Goal: Task Accomplishment & Management: Use online tool/utility

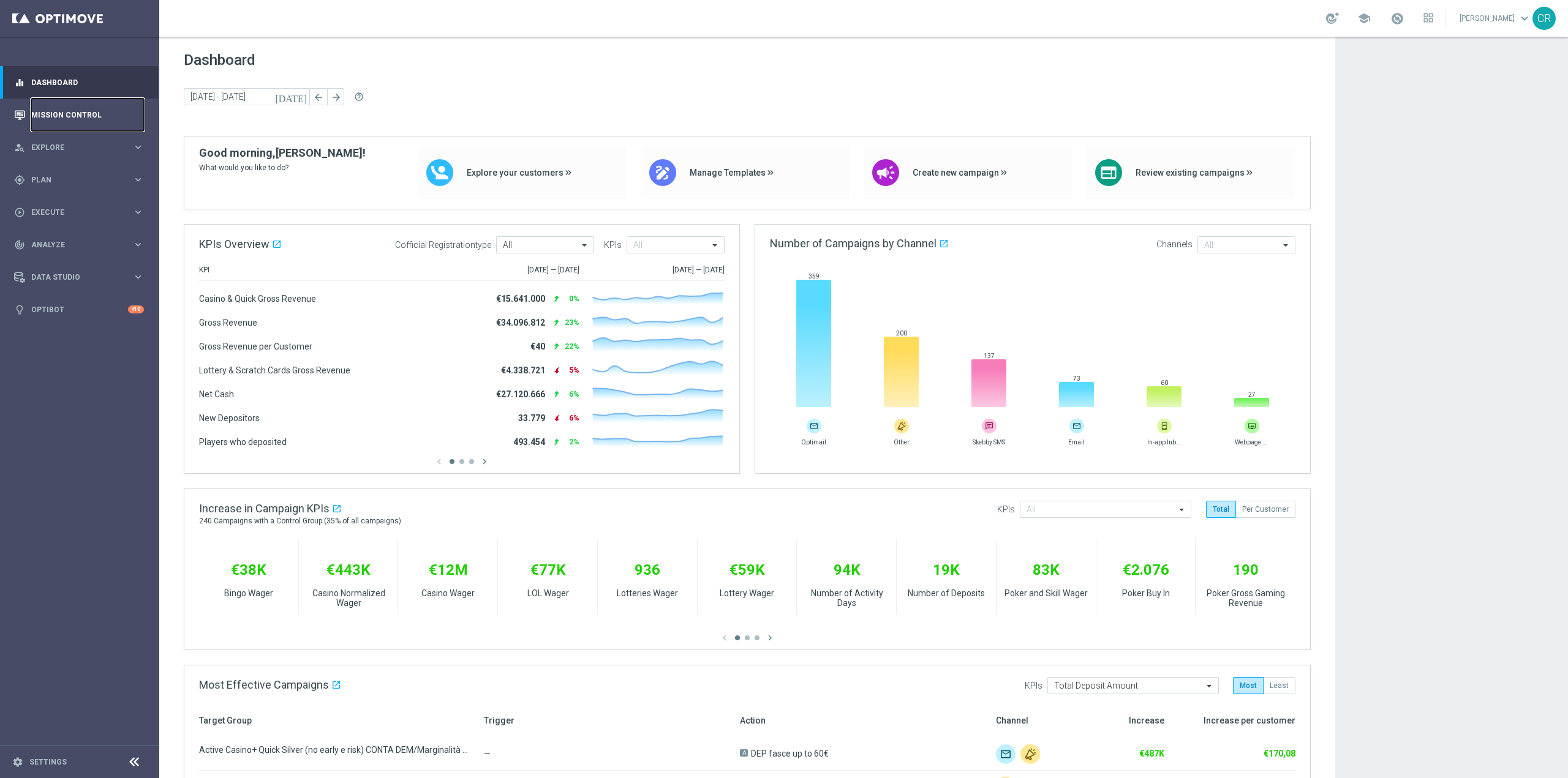
click at [95, 117] on link "Mission Control" at bounding box center [88, 115] width 113 height 33
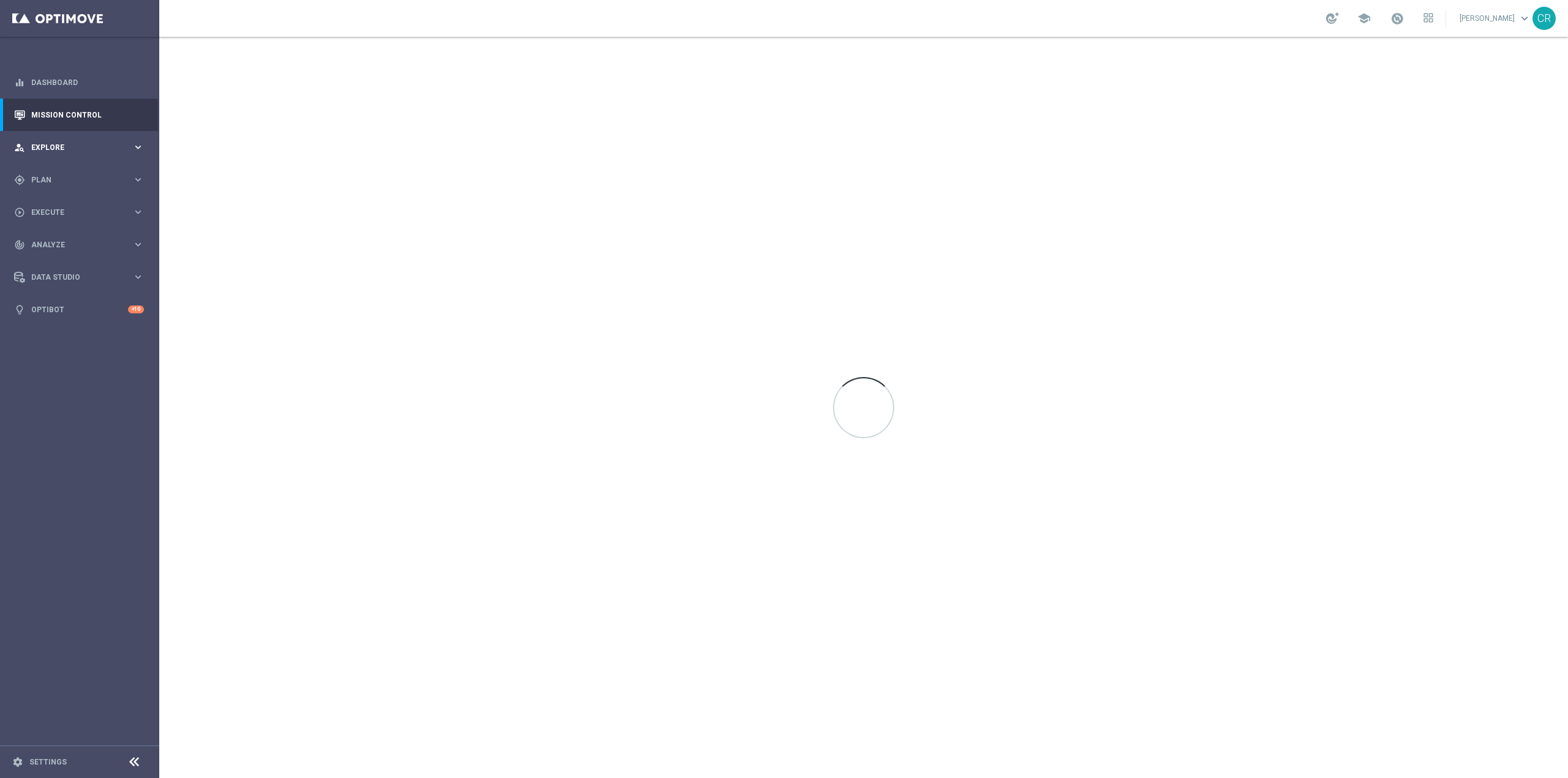
click at [86, 153] on div "person_search Explore keyboard_arrow_right" at bounding box center [79, 147] width 158 height 33
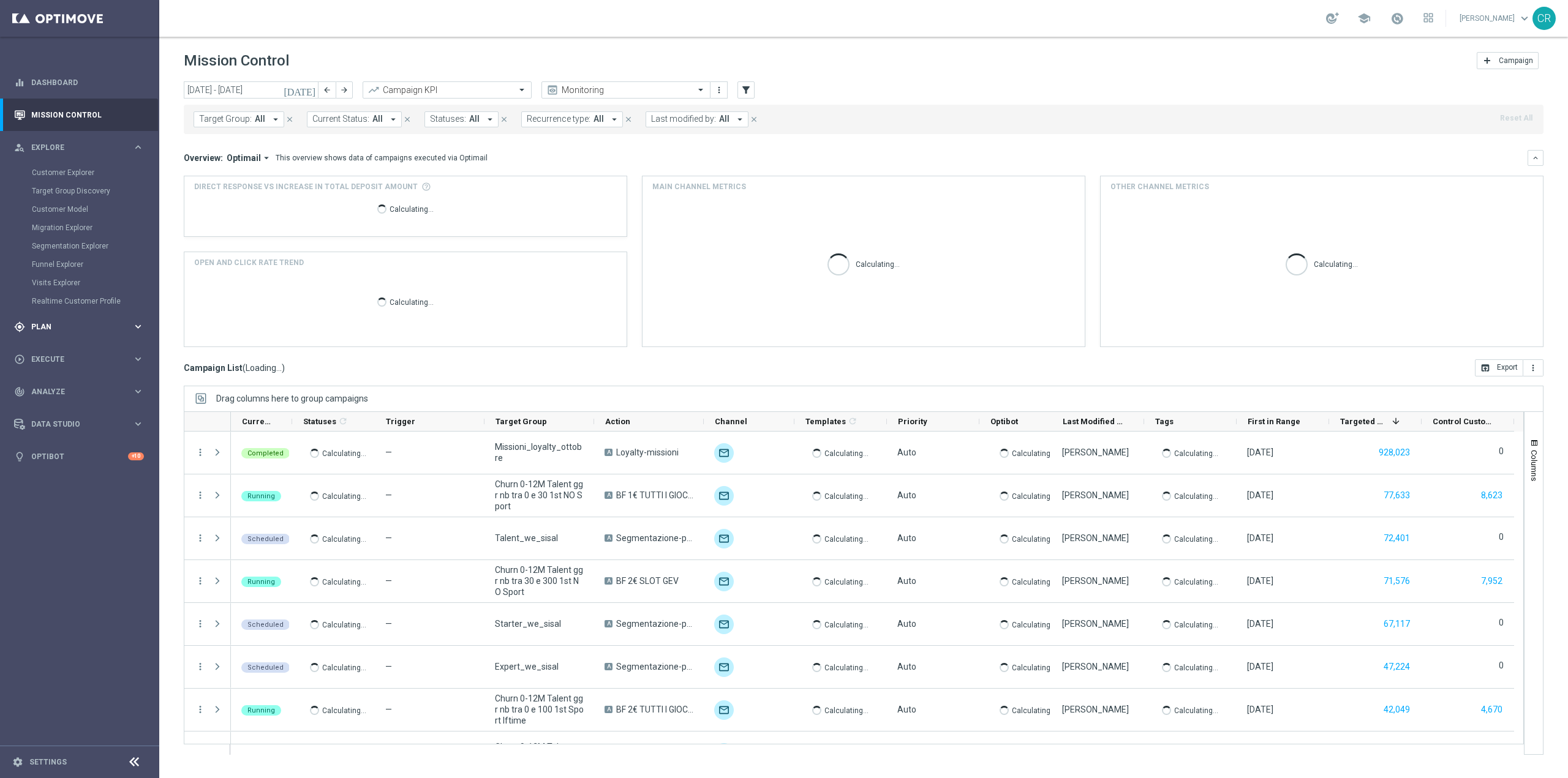
click at [92, 326] on span "Plan" at bounding box center [82, 327] width 101 height 7
click at [92, 232] on div "Actions" at bounding box center [95, 223] width 126 height 19
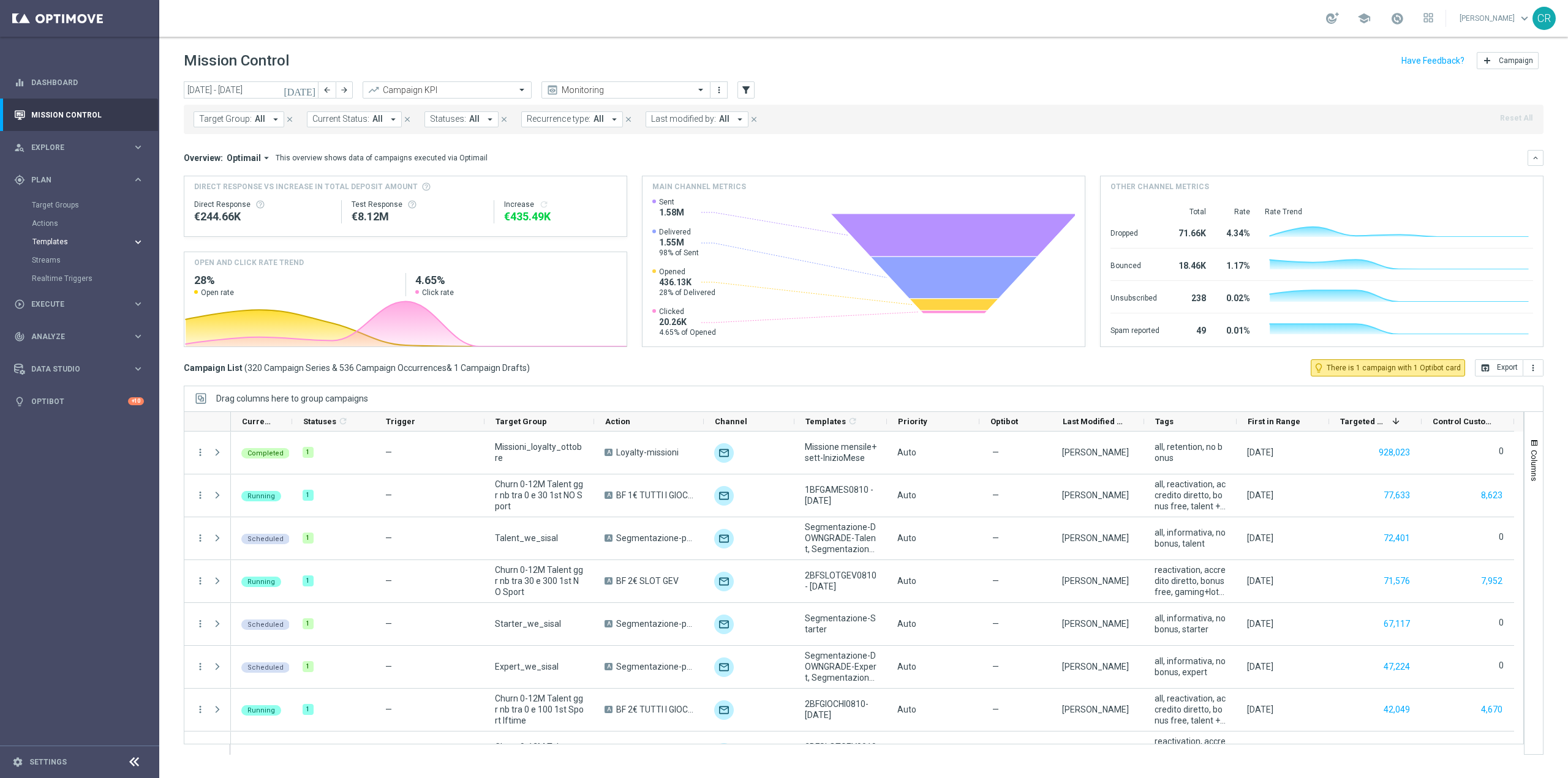
click at [94, 243] on span "Templates" at bounding box center [76, 241] width 87 height 7
click at [65, 256] on link "Optimail" at bounding box center [82, 260] width 89 height 10
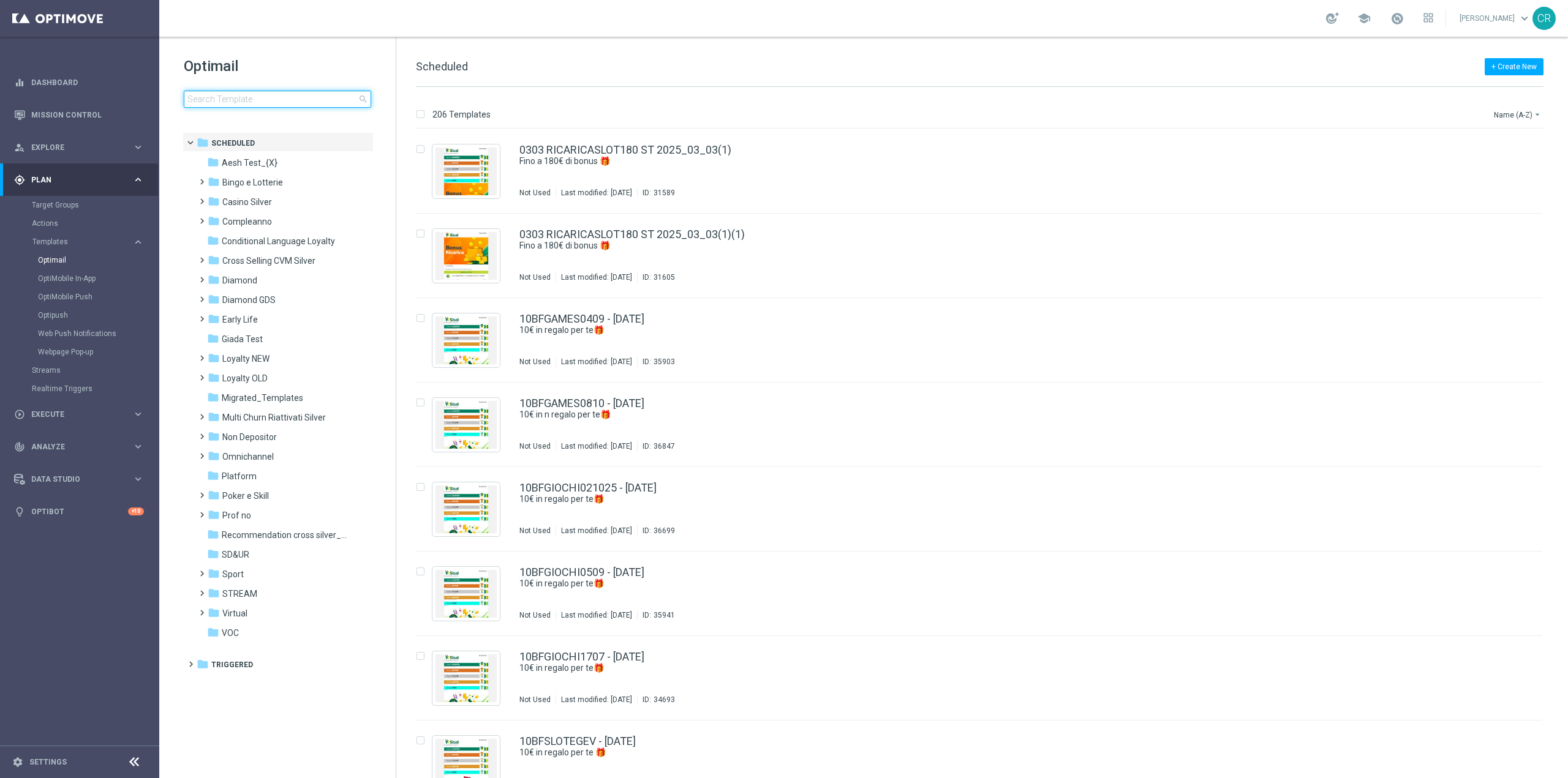
click at [324, 103] on input at bounding box center [277, 99] width 187 height 17
type input "RICSLOTGV1006 - [DATE]"
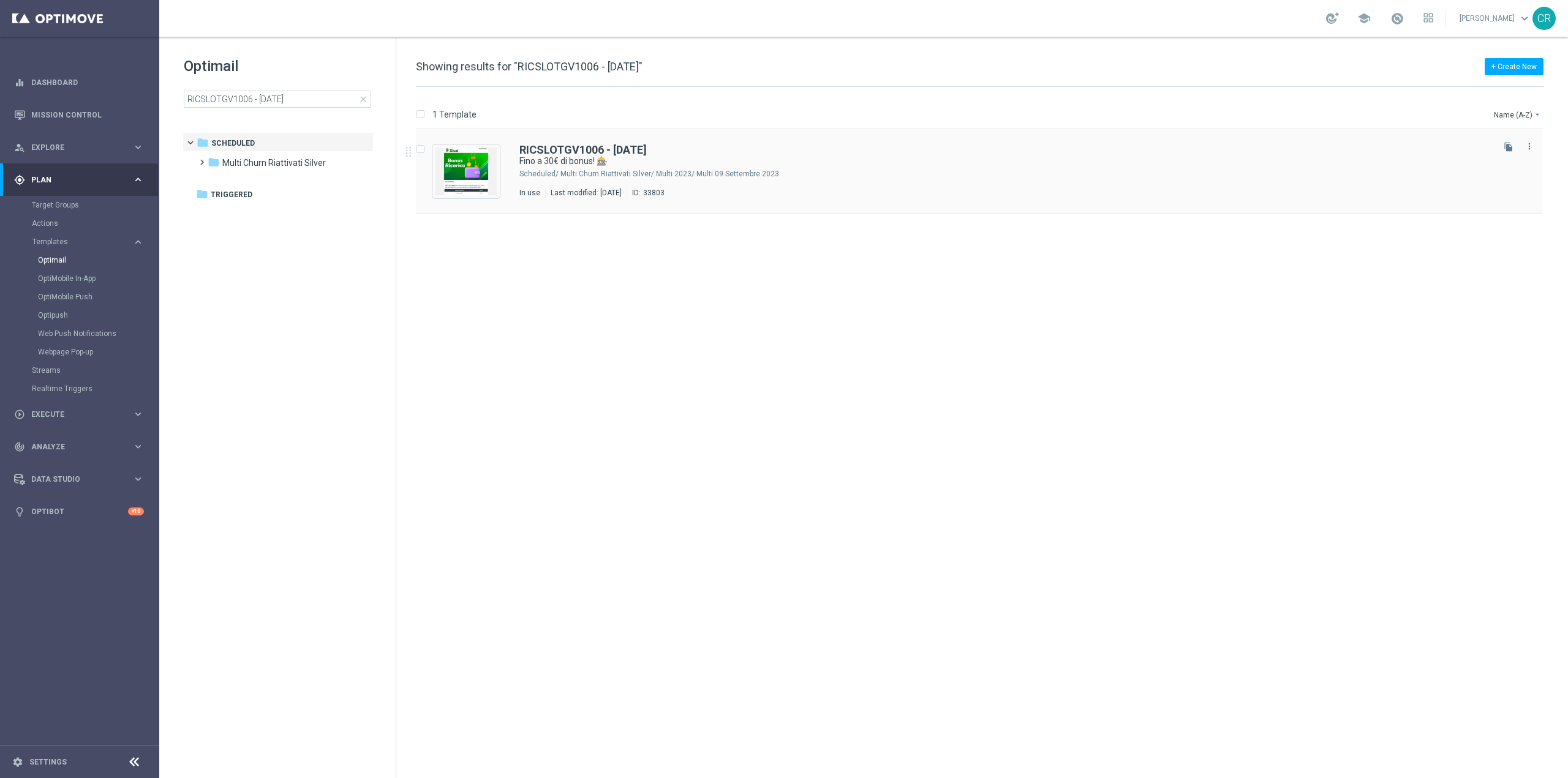
click at [1031, 181] on div "RICSLOTGV1006 - [DATE] Fino a 30€ di bonus! 🎰 Scheduled/ Multi Churn Riattivati…" at bounding box center [1005, 171] width 971 height 53
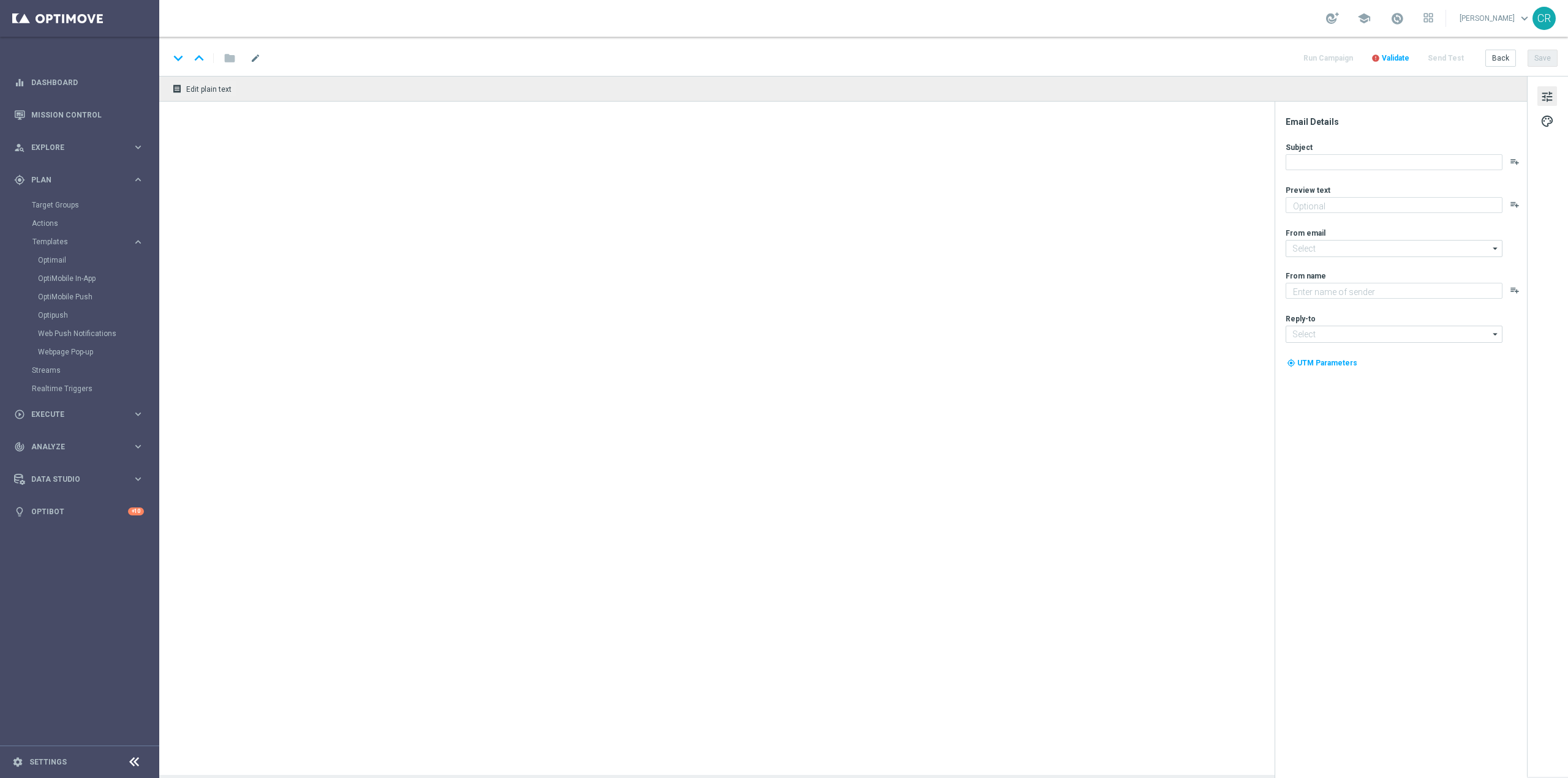
type textarea "Scopri la nuova promo ricarica! 🎁"
type input "[EMAIL_ADDRESS][DOMAIN_NAME]"
type textarea "Sisal"
type input "[EMAIL_ADDRESS][DOMAIN_NAME]"
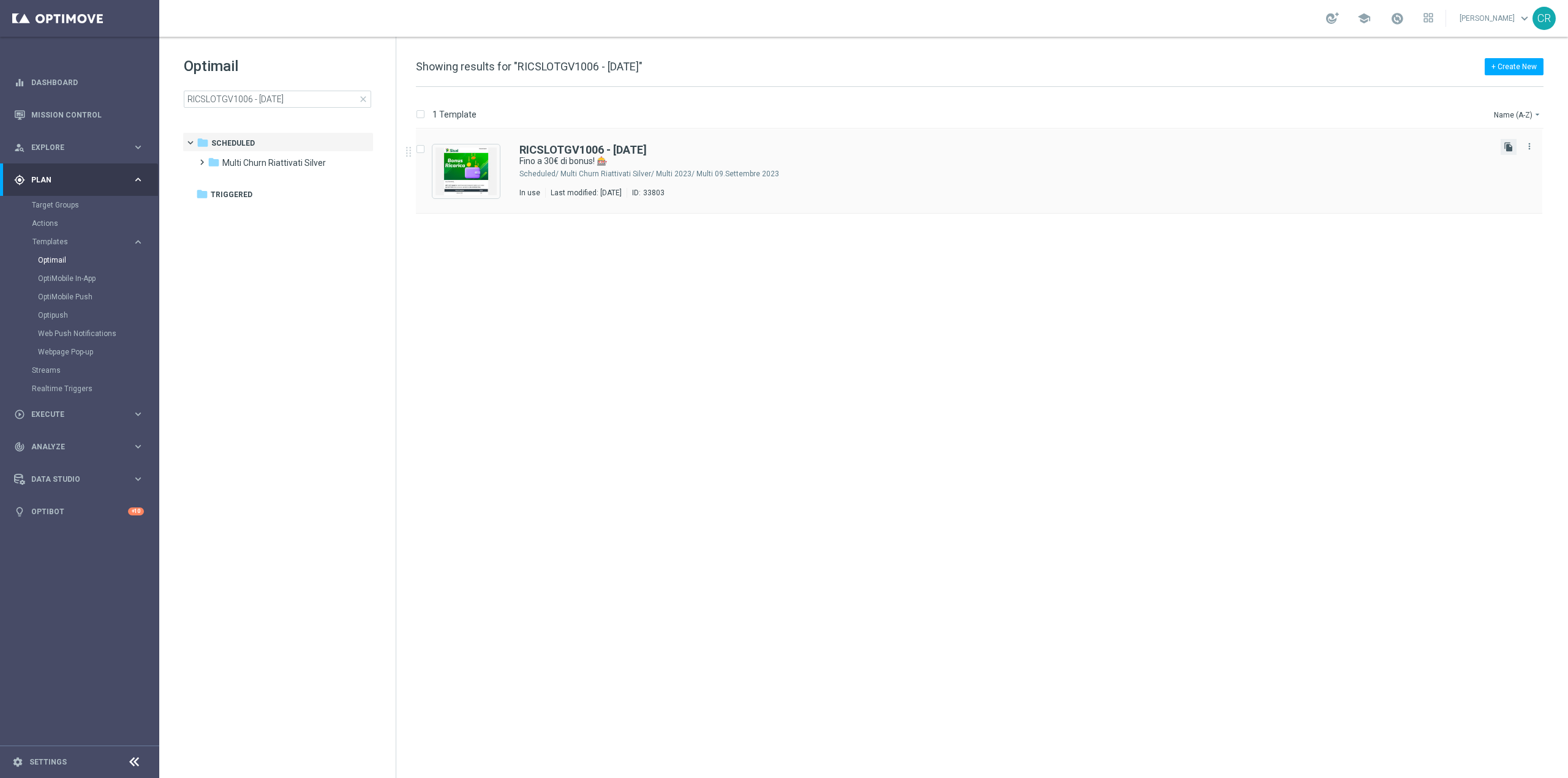
click at [1510, 147] on icon "file_copy" at bounding box center [1508, 146] width 10 height 10
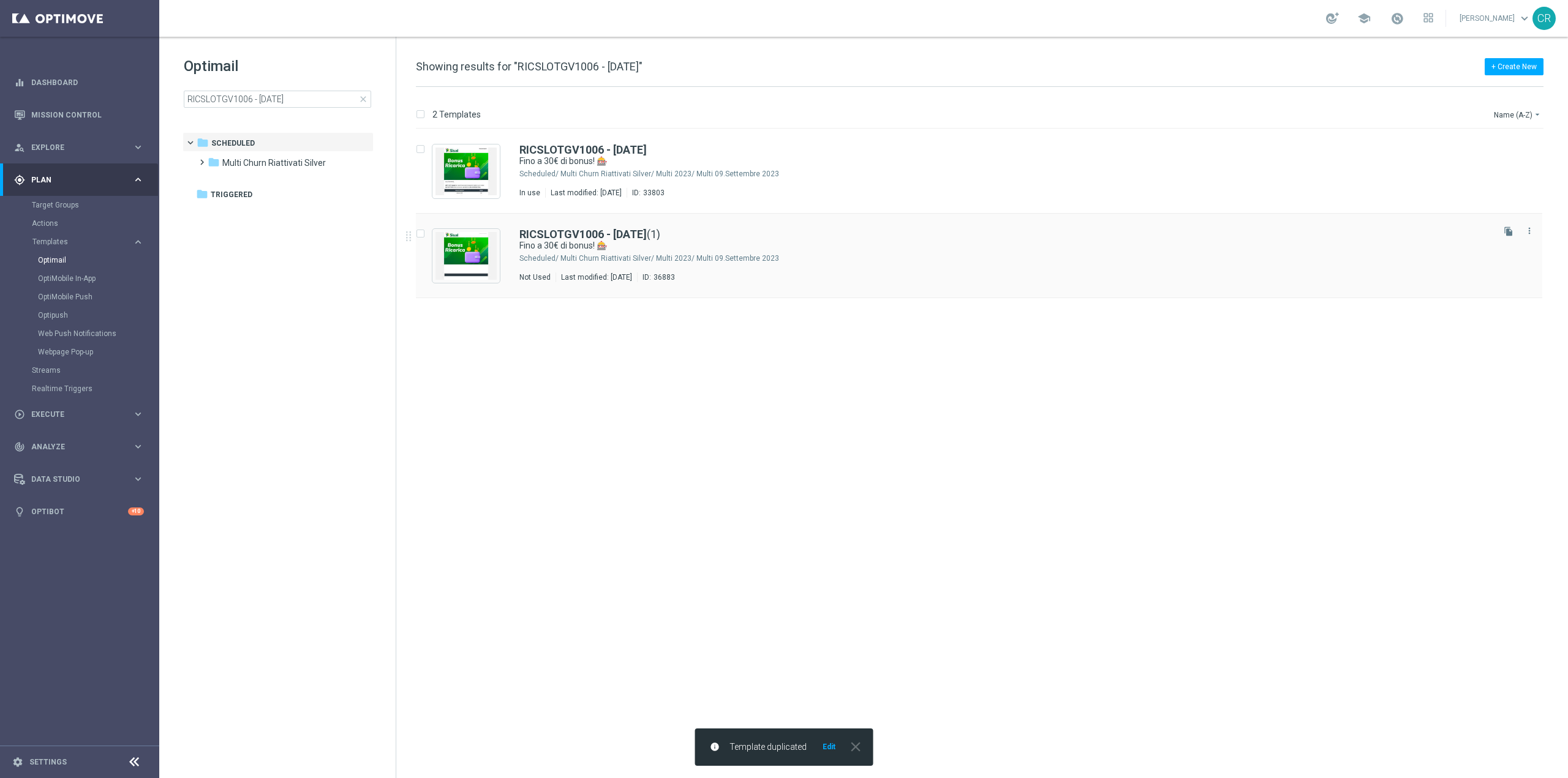
click at [1043, 231] on div "RICSLOTGV1006 - [DATE] (1)" at bounding box center [1005, 234] width 971 height 11
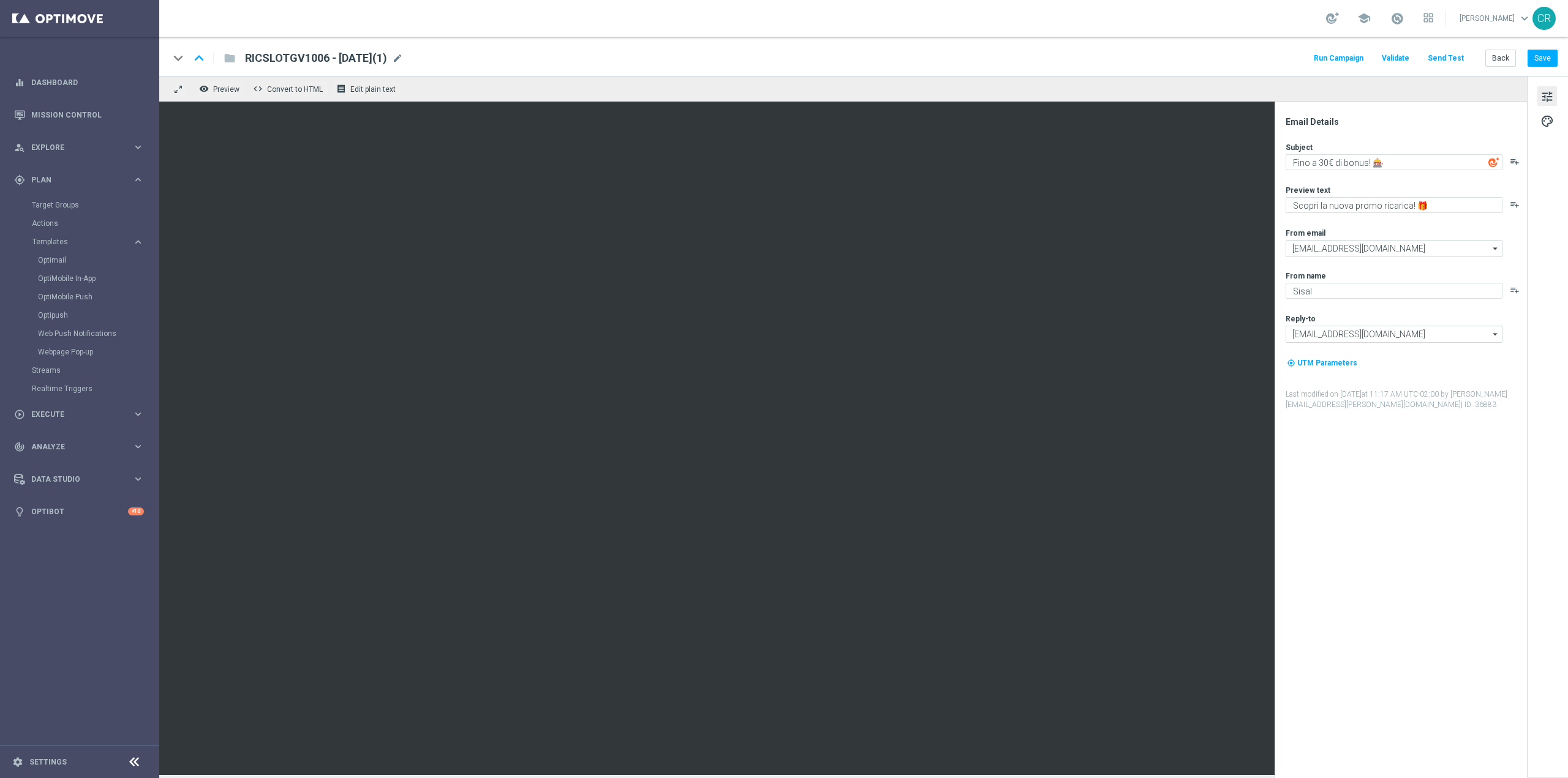
click at [351, 56] on span "RICSLOTGV1006 - [DATE](1)" at bounding box center [316, 58] width 142 height 15
type textarea "6"
drag, startPoint x: 314, startPoint y: 56, endPoint x: 41, endPoint y: 71, distance: 273.4
click at [44, 70] on main "equalizer Dashboard Mission Control" at bounding box center [784, 389] width 1568 height 778
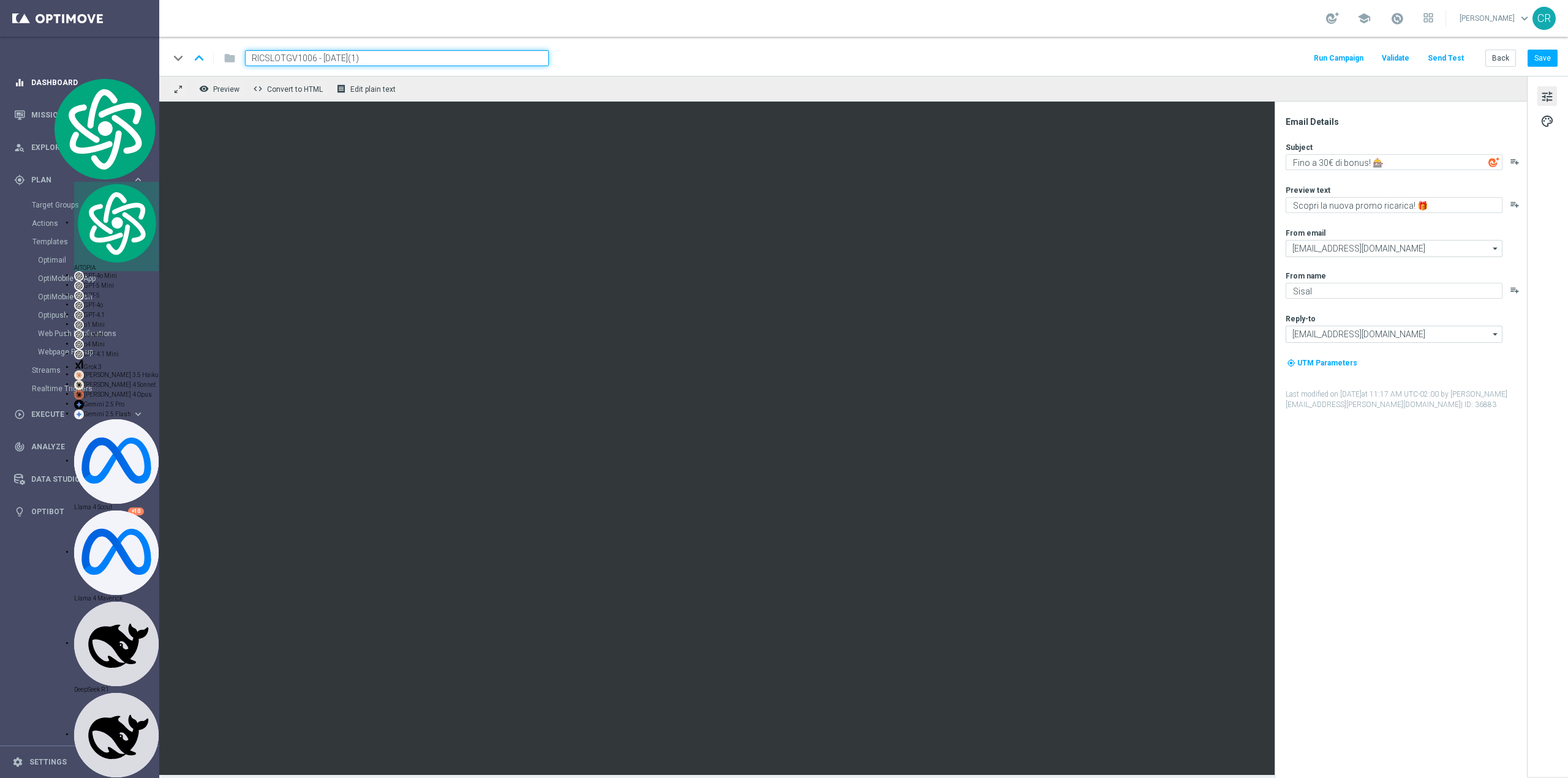
paste input "DEPOTSLOTGEV0910"
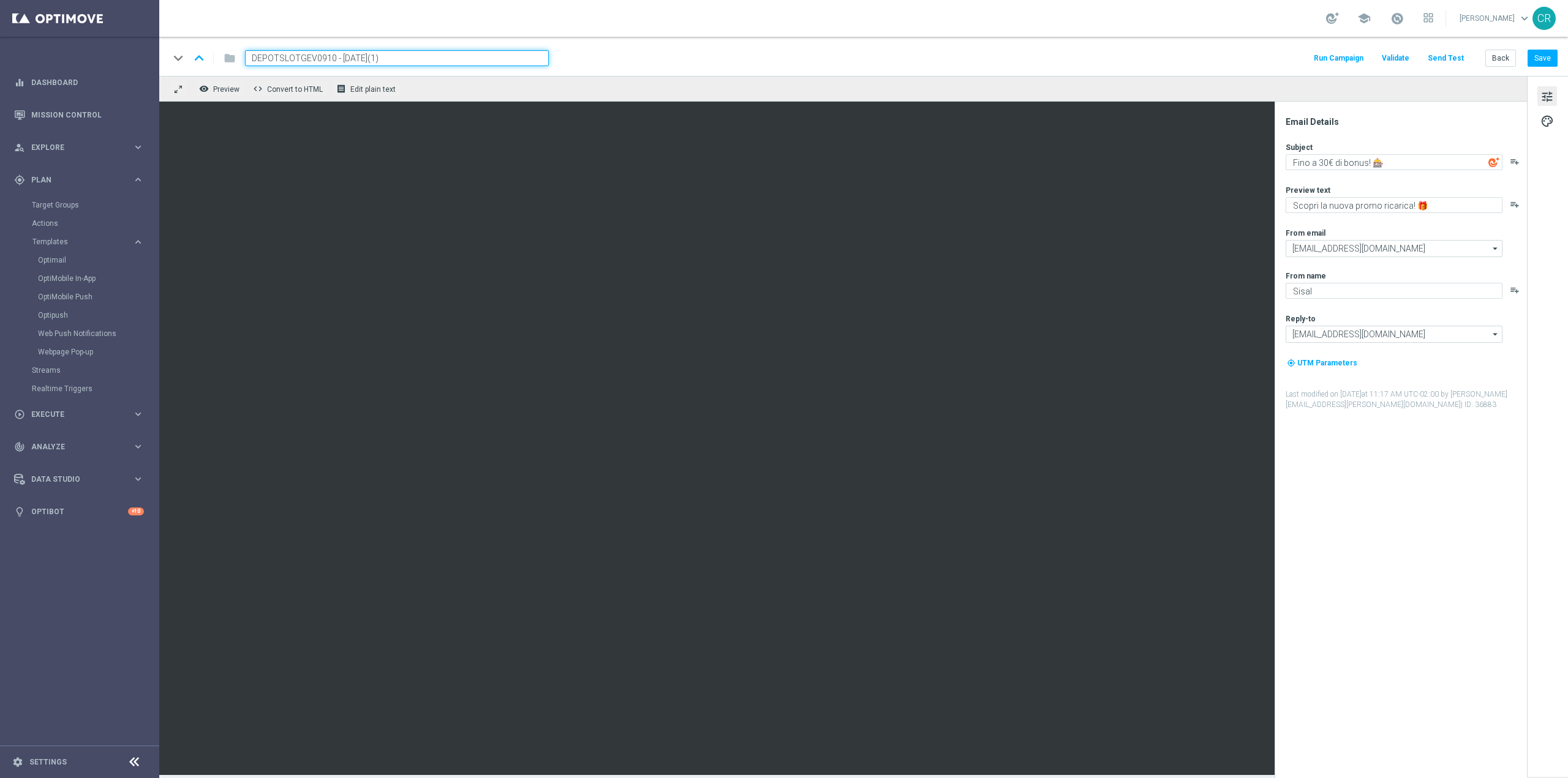
click at [424, 64] on input "DEPOTSLOTGEV0910 - [DATE](1)" at bounding box center [397, 58] width 304 height 16
click at [473, 60] on input "DEPOTSLOTGEV0910 - [DATE](1)" at bounding box center [397, 58] width 304 height 16
type input "DEPOTSLOTGEV0910 - [DATE]"
click at [1540, 54] on button "Save" at bounding box center [1542, 58] width 30 height 17
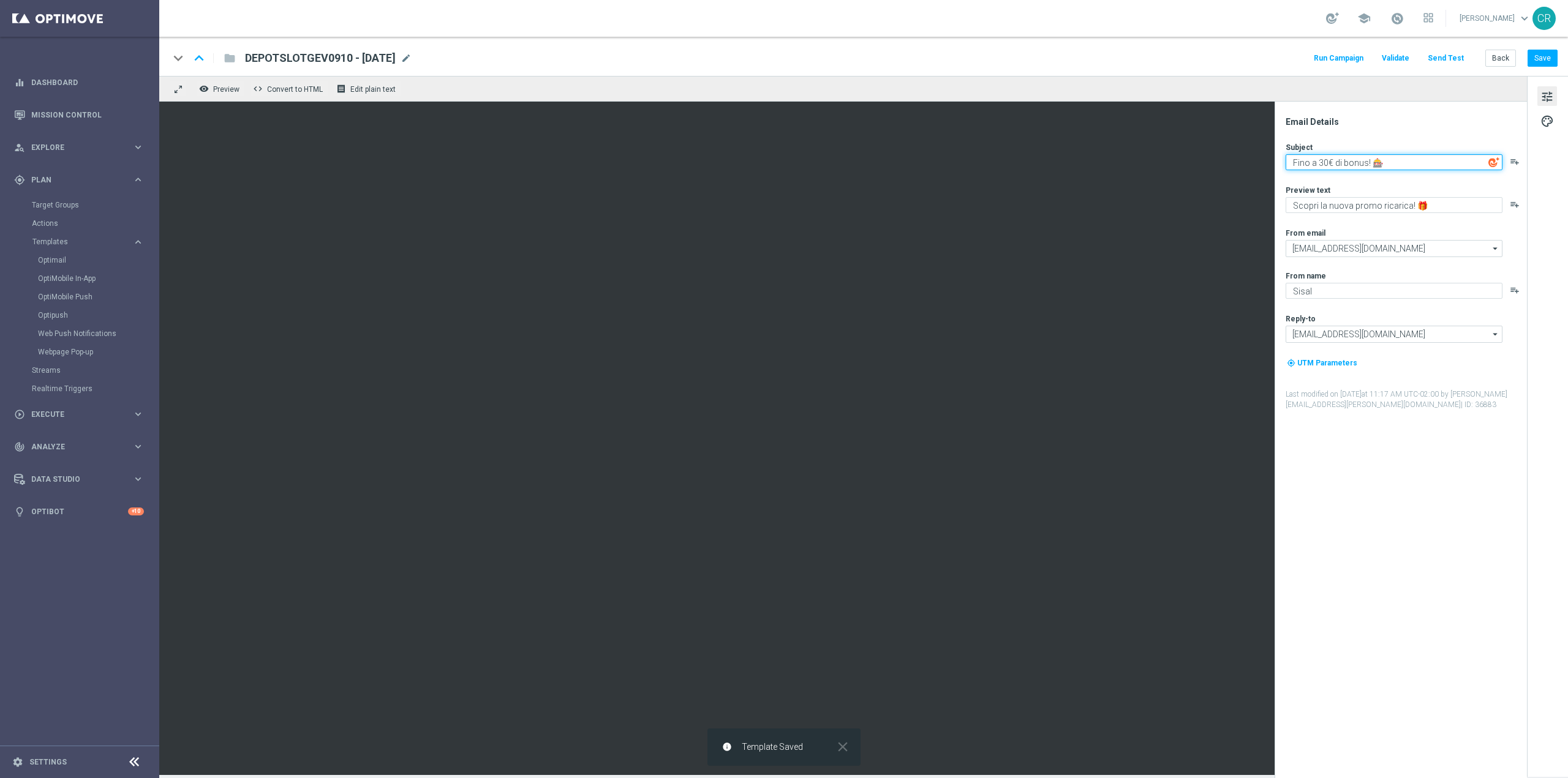
click at [1324, 157] on textarea "Fino a 30€ di bonus! 🎰" at bounding box center [1394, 162] width 217 height 16
type textarea "Fino a 15€ di bonus! 🎰🎁"
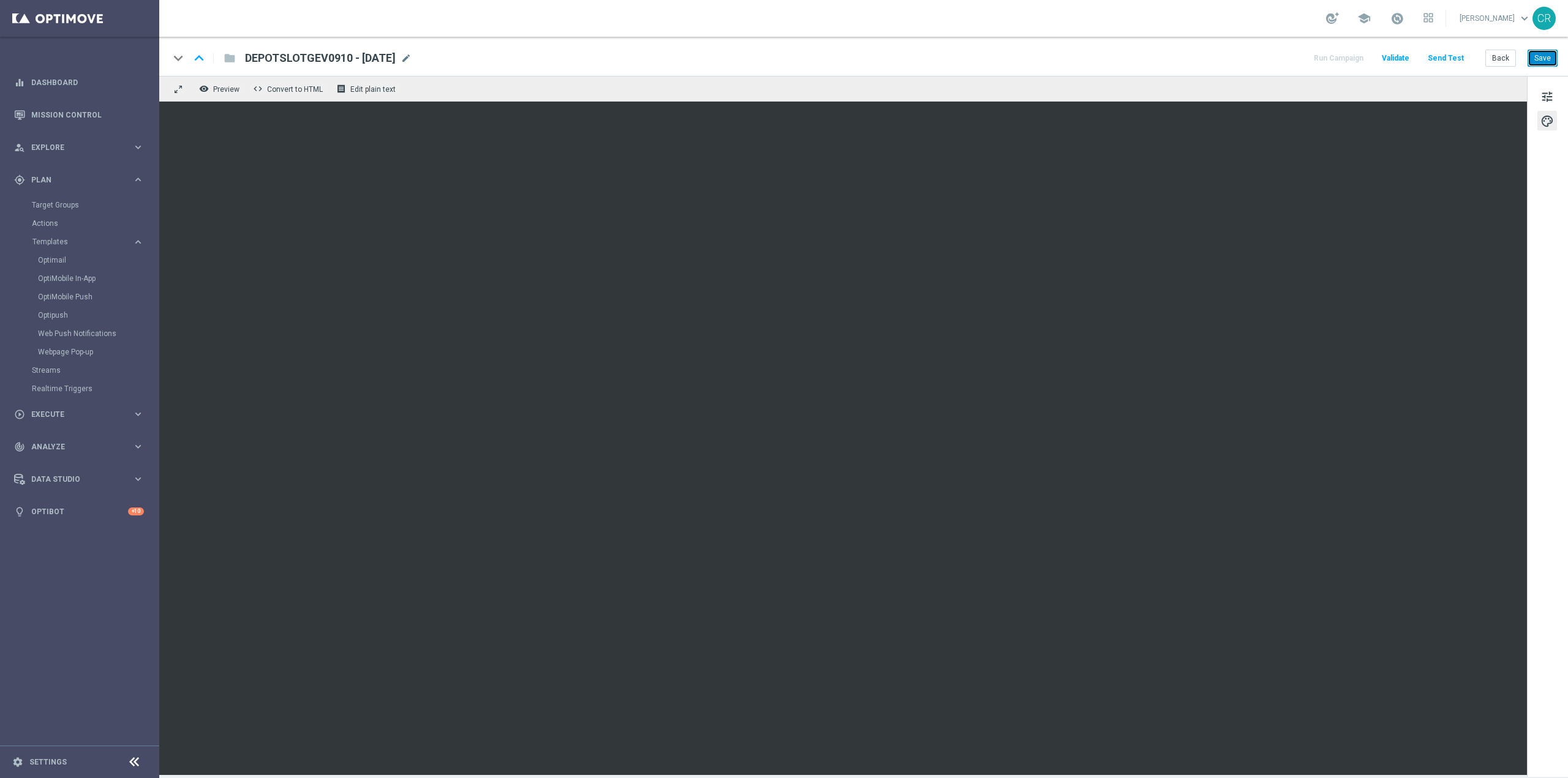
click at [1544, 59] on button "Save" at bounding box center [1542, 58] width 30 height 17
click at [1390, 15] on span at bounding box center [1397, 18] width 13 height 13
click at [1551, 56] on button "Save" at bounding box center [1542, 58] width 30 height 17
click at [390, 54] on span "DEPOTSLOTGEV0910 - [DATE]" at bounding box center [320, 58] width 151 height 15
drag, startPoint x: 407, startPoint y: 56, endPoint x: -273, endPoint y: 74, distance: 680.2
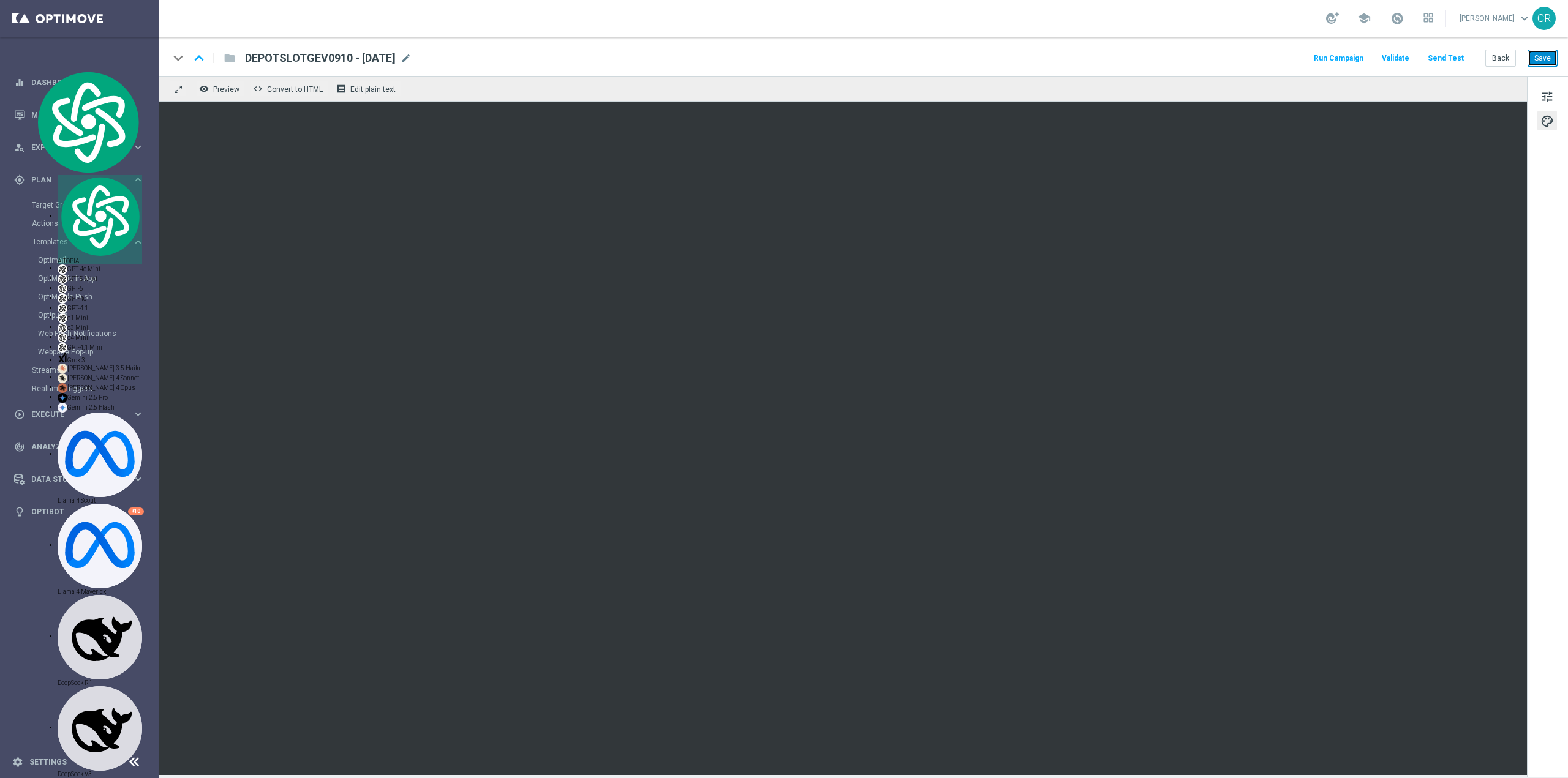
click at [1542, 56] on button "Save" at bounding box center [1542, 58] width 30 height 17
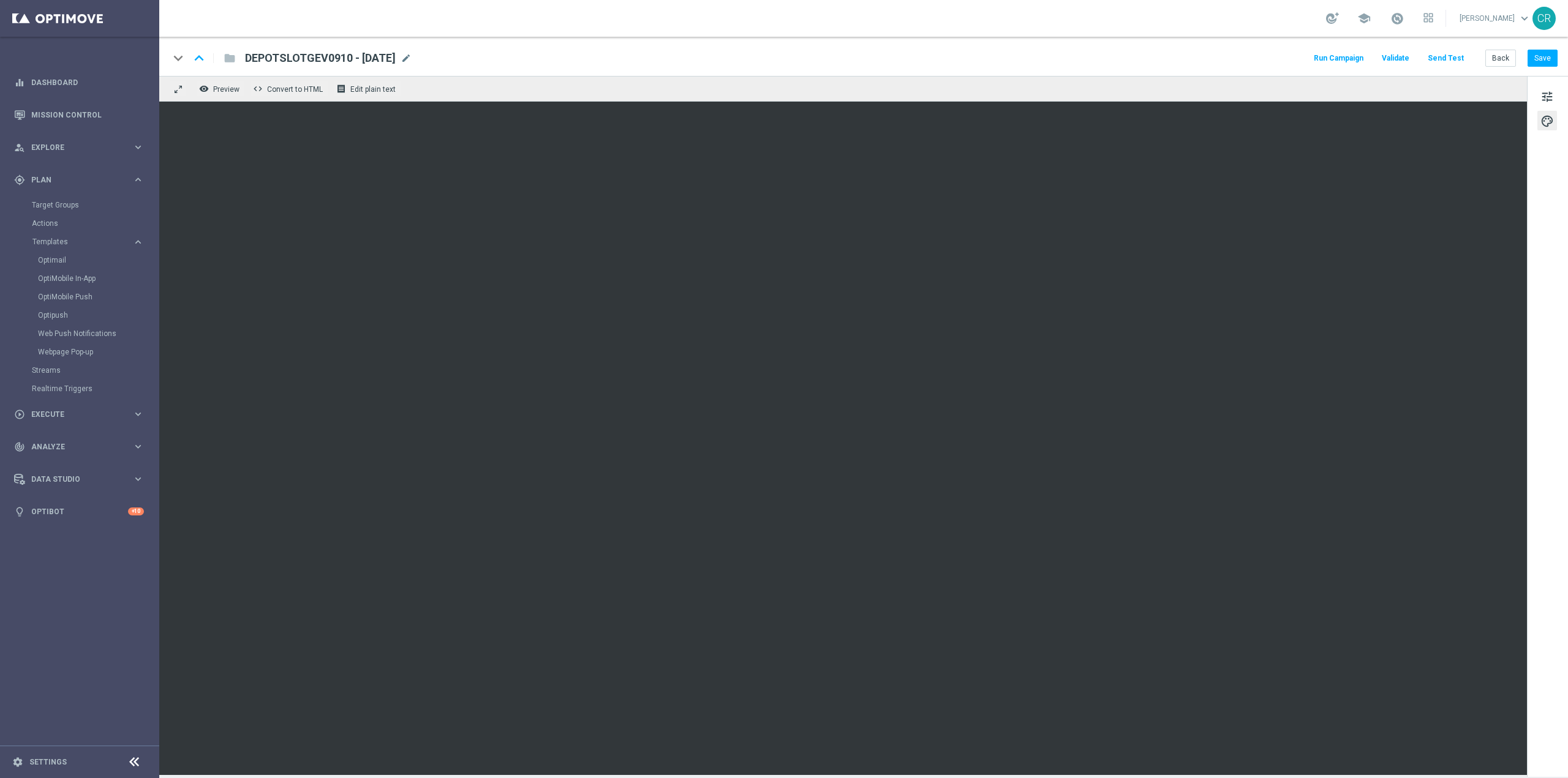
scroll to position [4854, 0]
type textarea "6"
type textarea "haz un analisi de las mi luna en acuario mi sol en escorpio y mi ascendente en …"
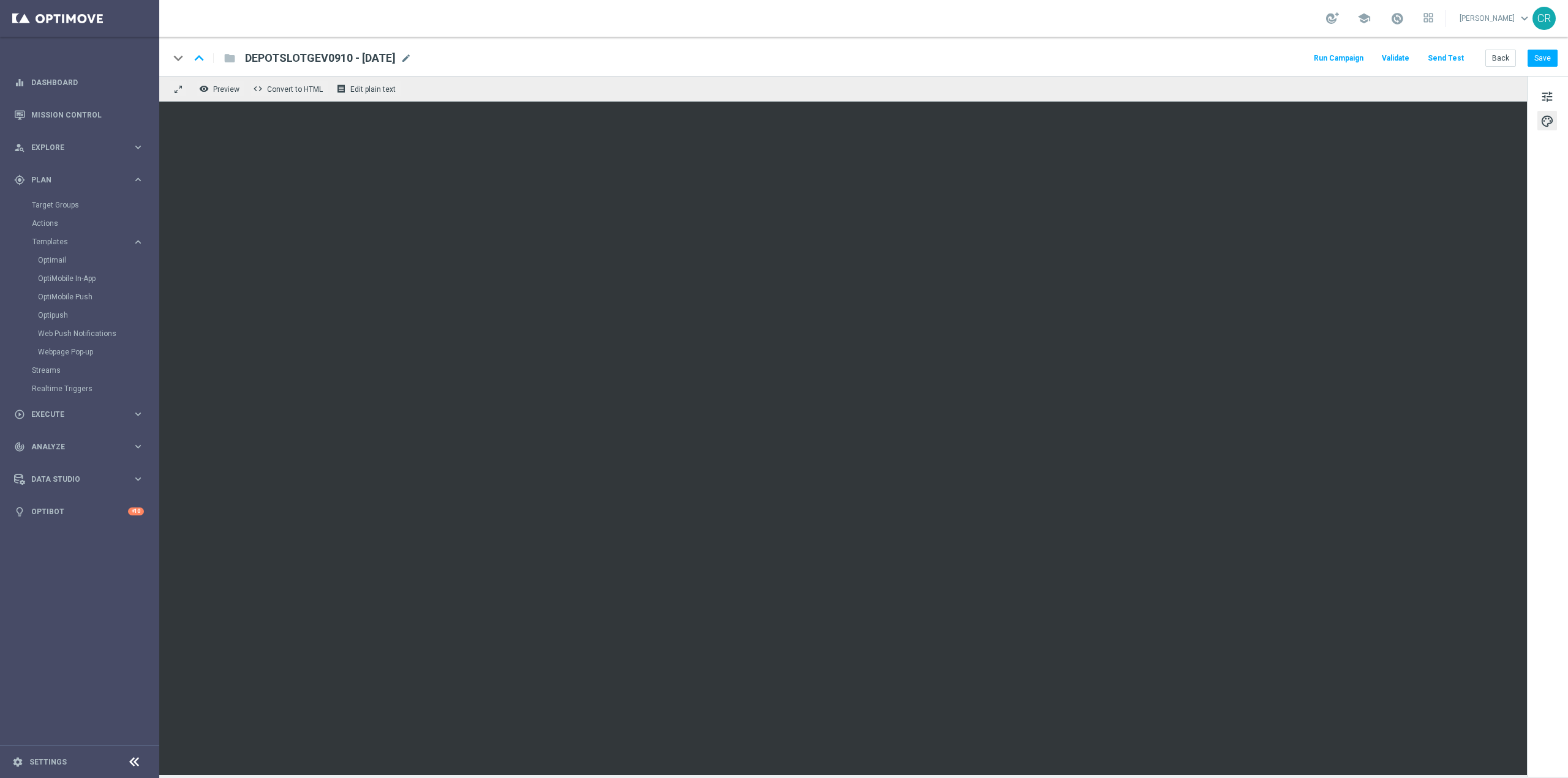
scroll to position [6264, 0]
type textarea "y"
type textarea "q"
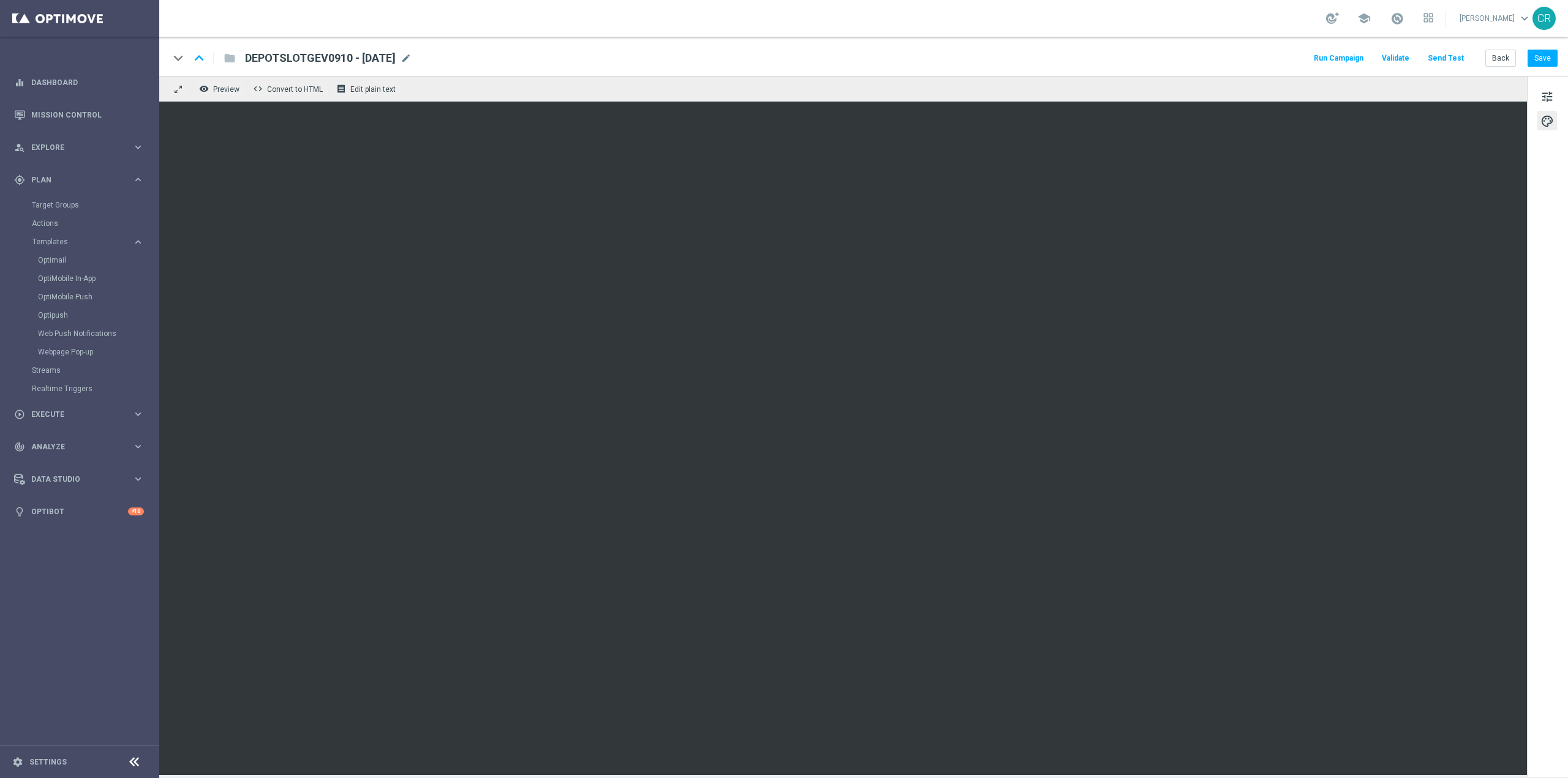
type textarea "e"
type textarea "yo soy [PERSON_NAME] nacido en [GEOGRAPHIC_DATA] [DEMOGRAPHIC_DATA] el [DATE] a…"
click at [57, 260] on link "Optimail" at bounding box center [82, 260] width 89 height 10
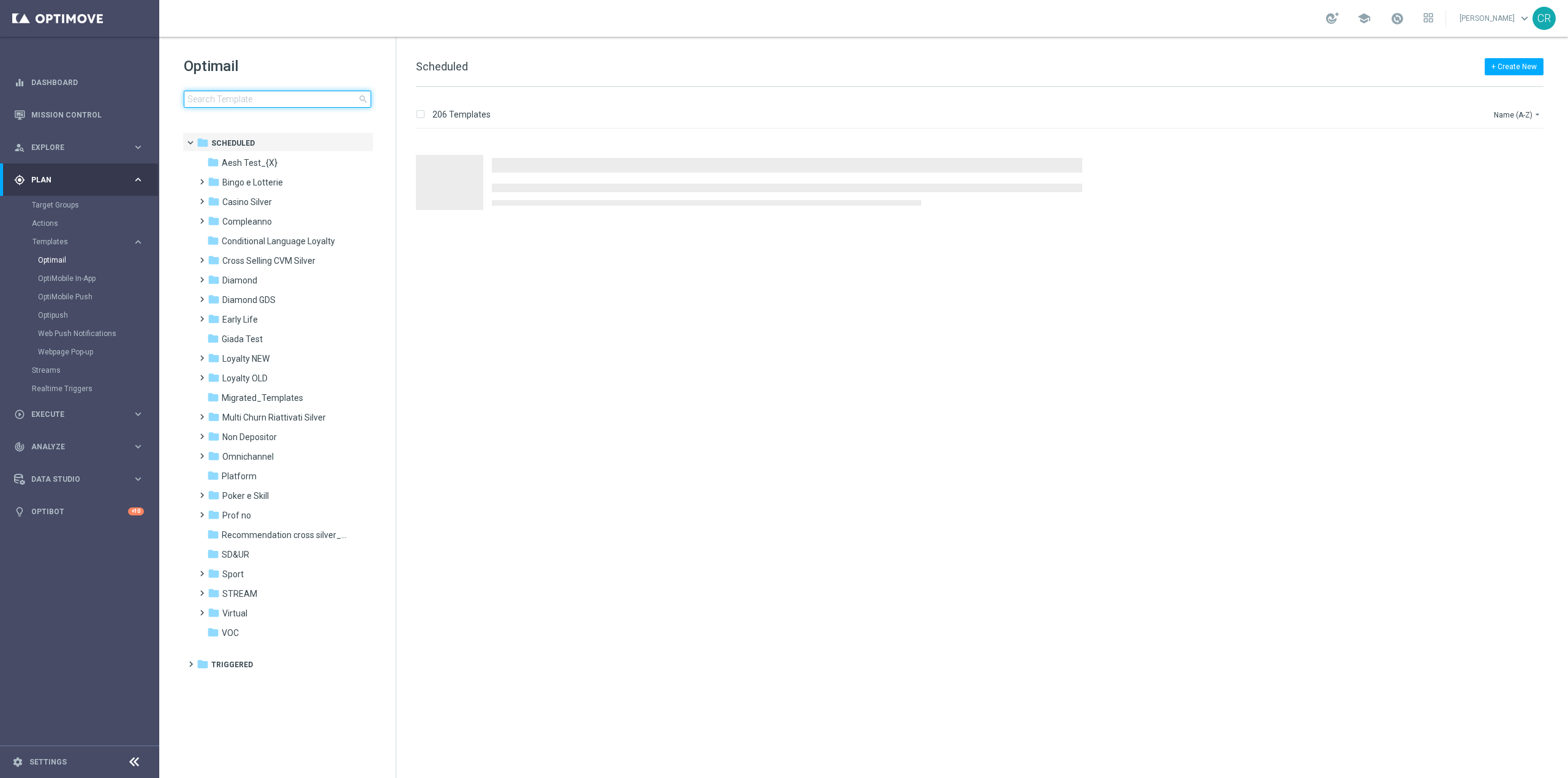
click at [286, 99] on input at bounding box center [277, 99] width 187 height 17
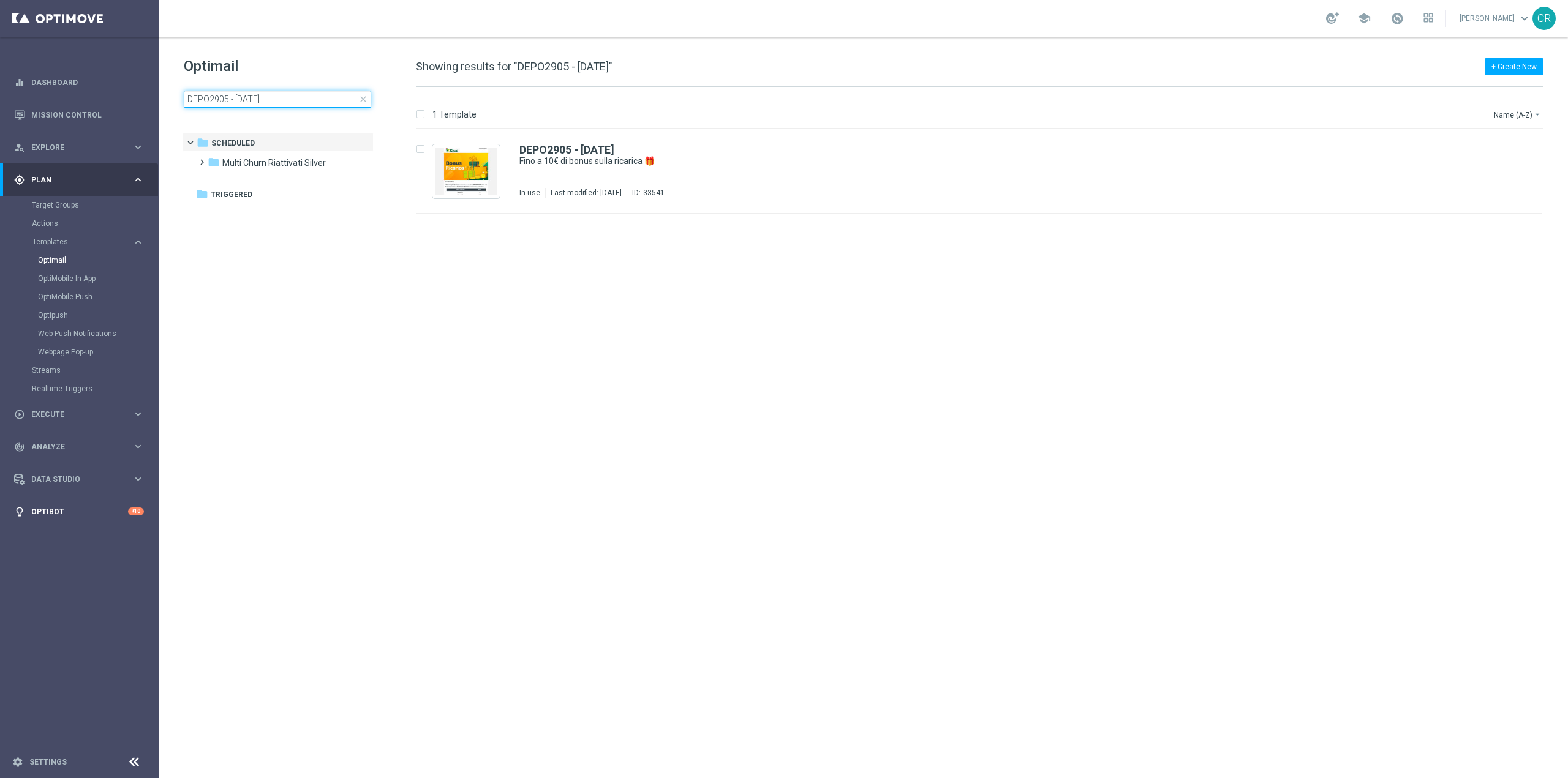
type input "DEPO2905 - [DATE]"
click at [1062, 170] on div "Multi Churn Riattivati Silver/ Multi 2023/ Multi 09.Settembre 2023" at bounding box center [1025, 173] width 930 height 10
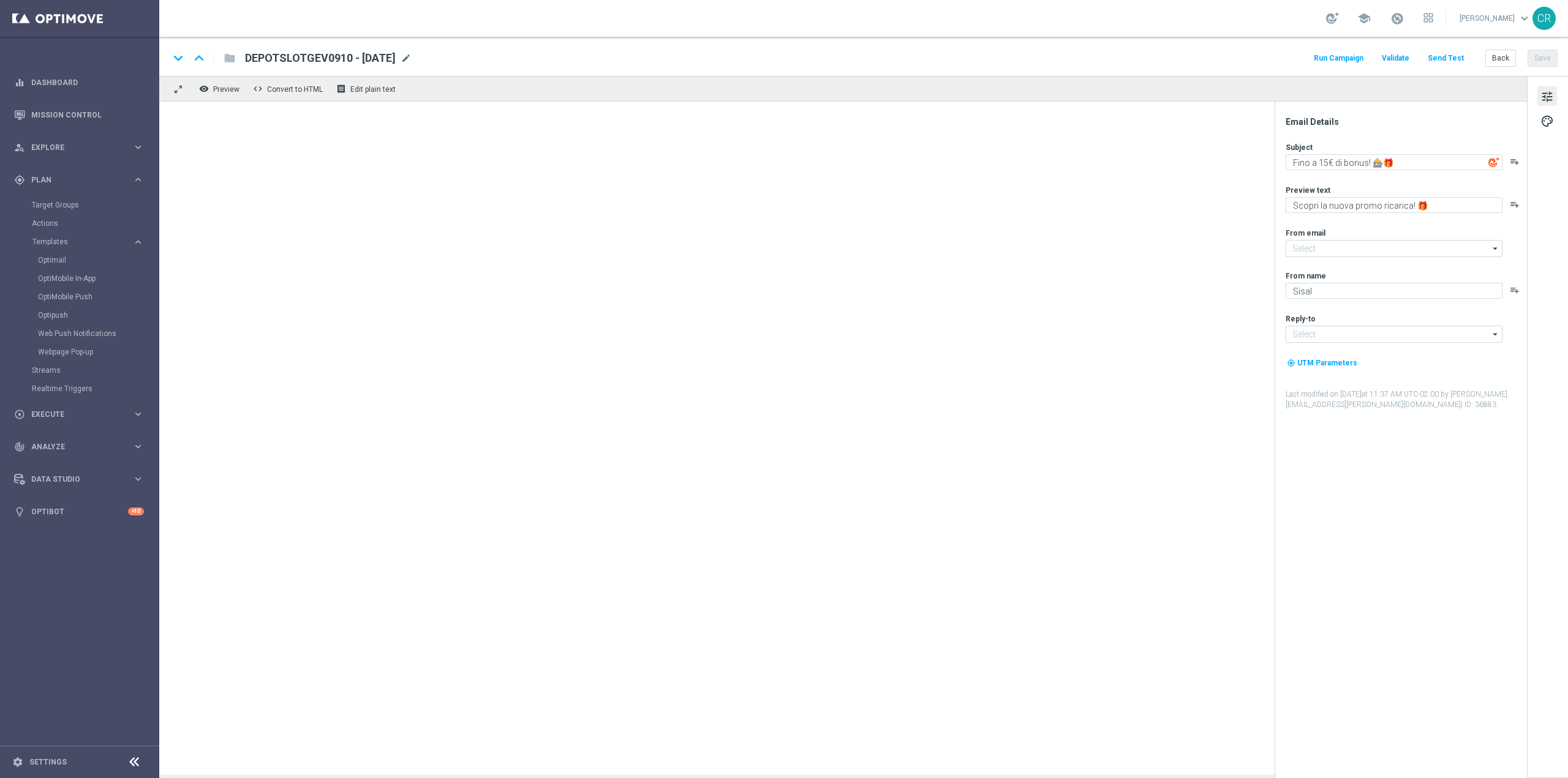
type textarea "Fino a 10€ di bonus sulla ricarica 🎁"
type textarea "Per divertirti sullo Sport ⚽"
type input "[EMAIL_ADDRESS][DOMAIN_NAME]"
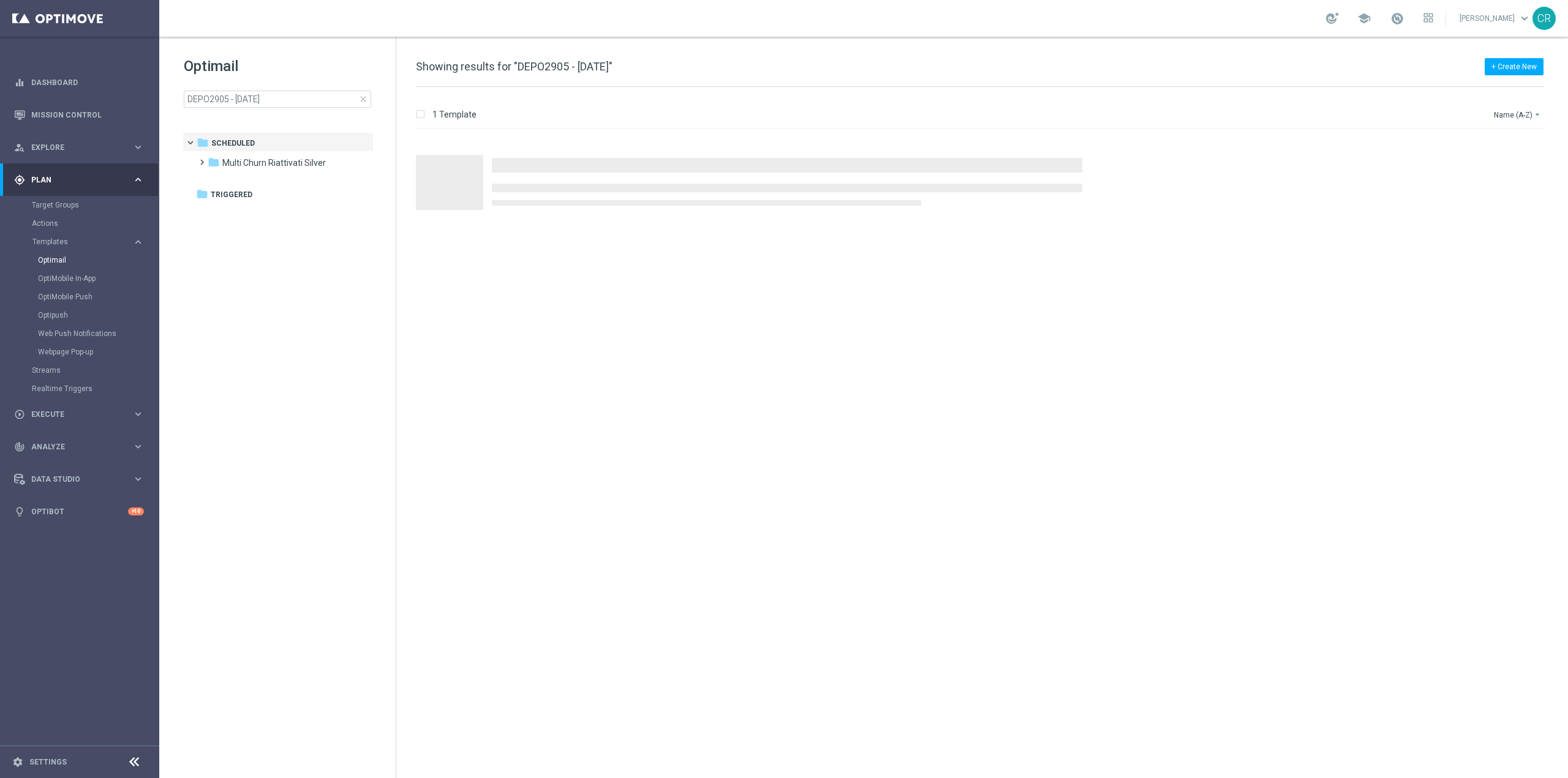
click at [1508, 147] on icon "file_copy" at bounding box center [1508, 146] width 10 height 10
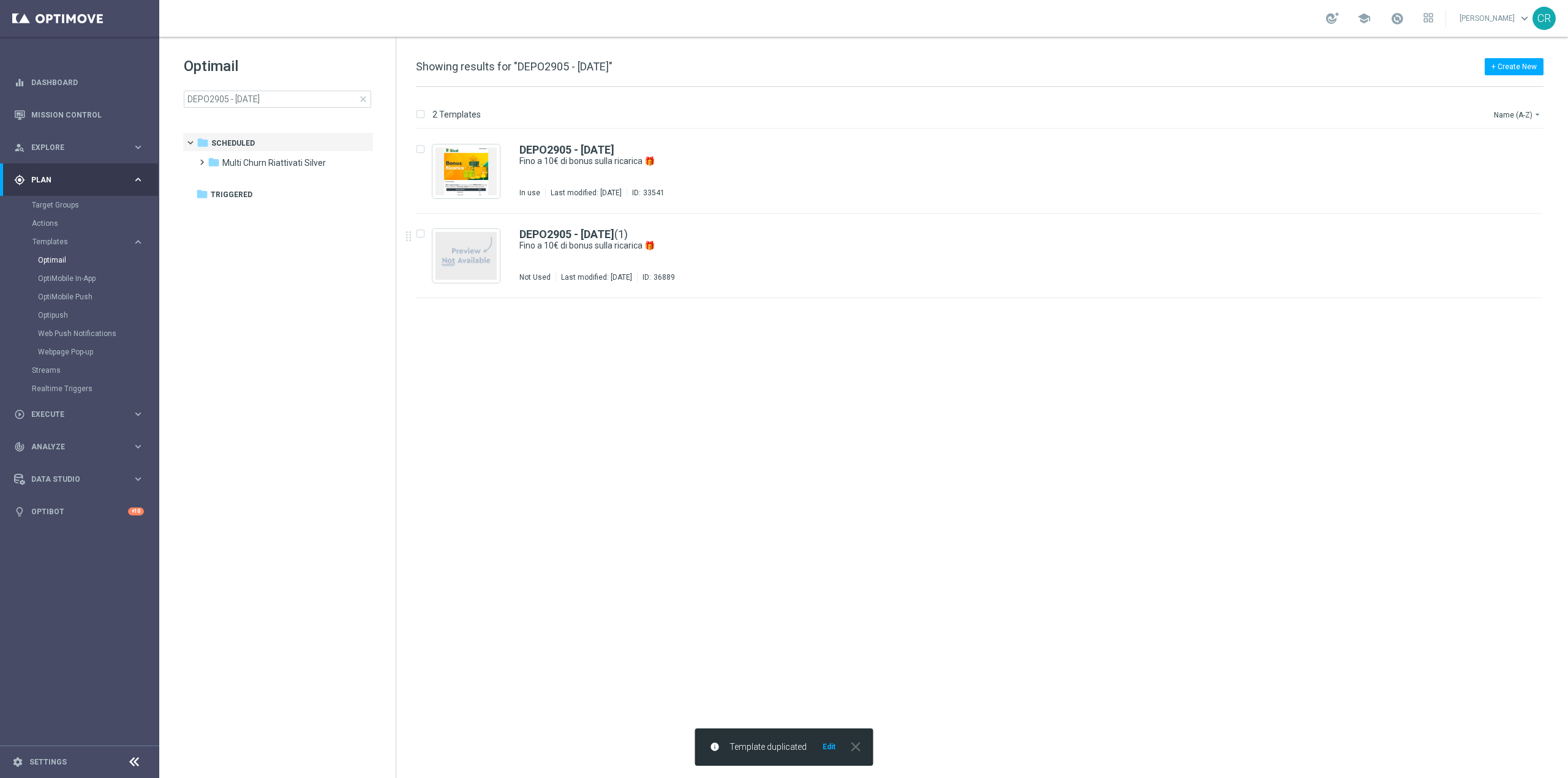
click at [848, 263] on div "DEPO2905 - [DATE] (1) Fino a 10€ di bonus sulla ricarica 🎁 Not Used Last modifi…" at bounding box center [1005, 255] width 971 height 53
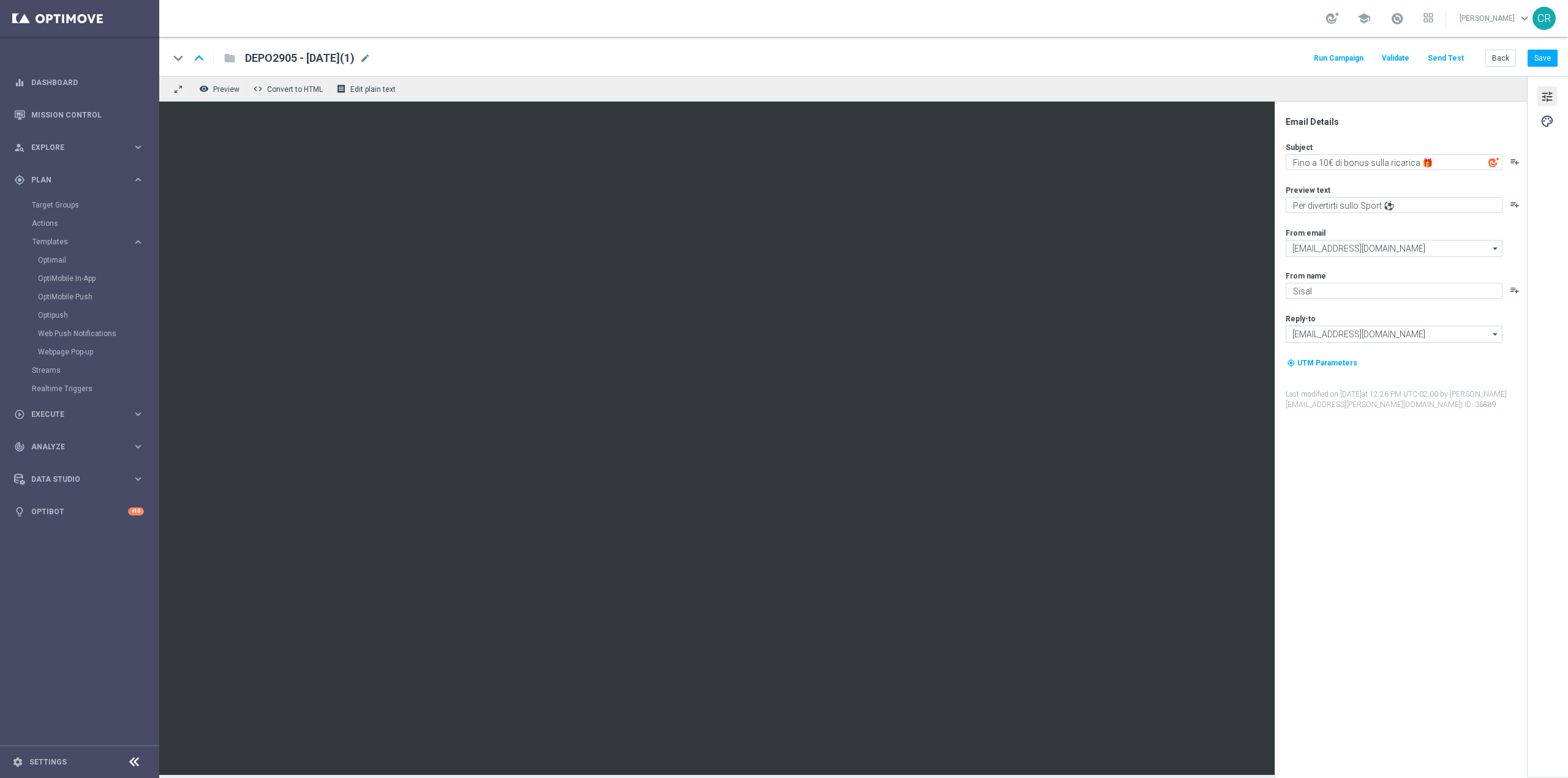
click at [311, 58] on span "DEPO2905 - [DATE](1)" at bounding box center [300, 58] width 110 height 15
type textarea "5"
drag, startPoint x: 293, startPoint y: 55, endPoint x: 162, endPoint y: 59, distance: 131.1
click at [173, 59] on div "keyboard_arrow_down keyboard_arrow_up folder DEPO2905 - [DATE](1)" at bounding box center [358, 58] width 379 height 16
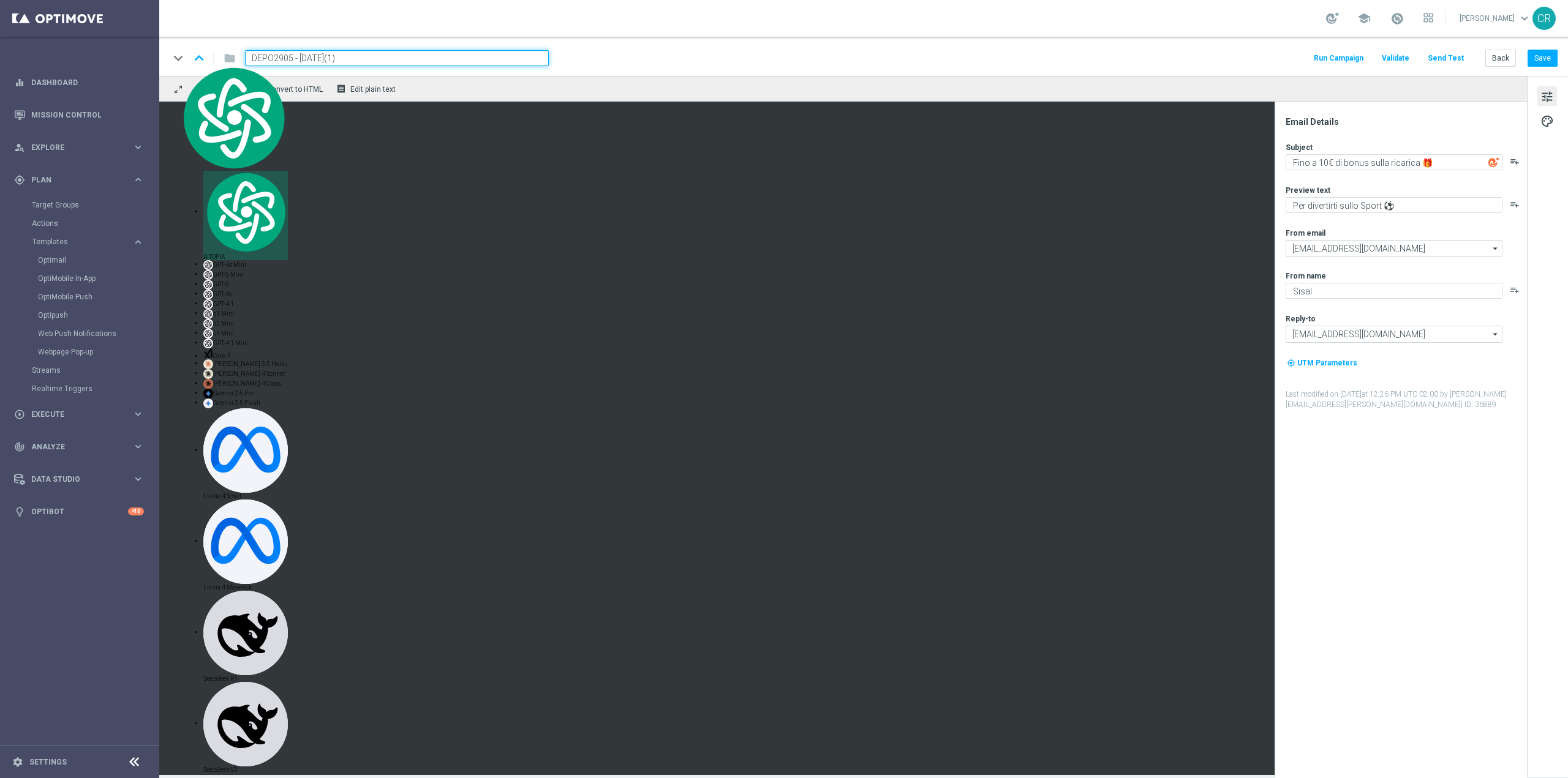
paste input "RICAFREE0910"
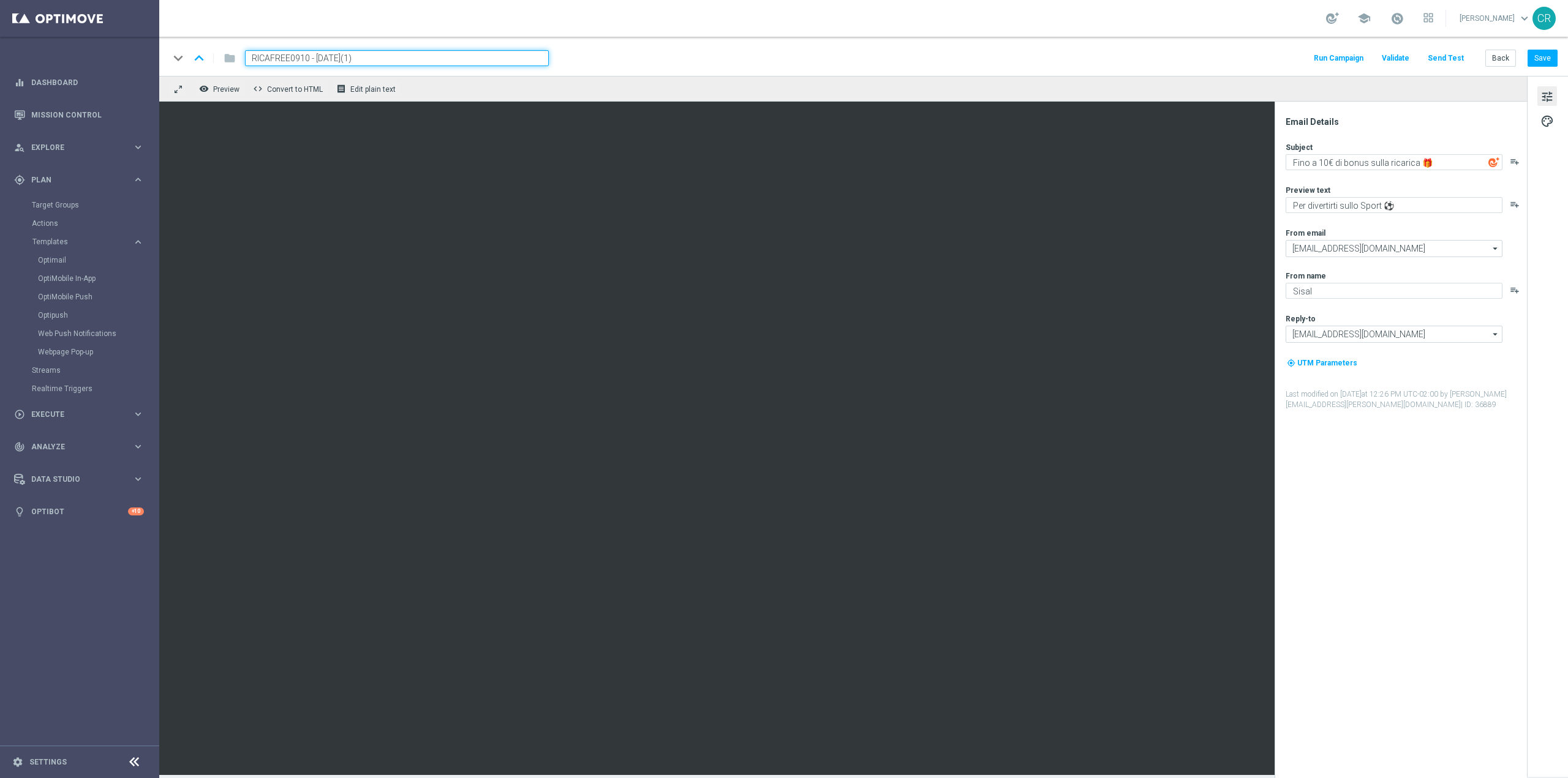
click at [411, 57] on input "RICAFREE0910 - [DATE](1)" at bounding box center [397, 58] width 304 height 16
type input "RICAFREE0910 - [DATE]"
click at [1550, 60] on button "Save" at bounding box center [1542, 58] width 30 height 17
click at [362, 60] on span "RICAFREE0910 - [DATE]" at bounding box center [304, 58] width 117 height 15
drag, startPoint x: 398, startPoint y: 58, endPoint x: -194, endPoint y: 56, distance: 592.0
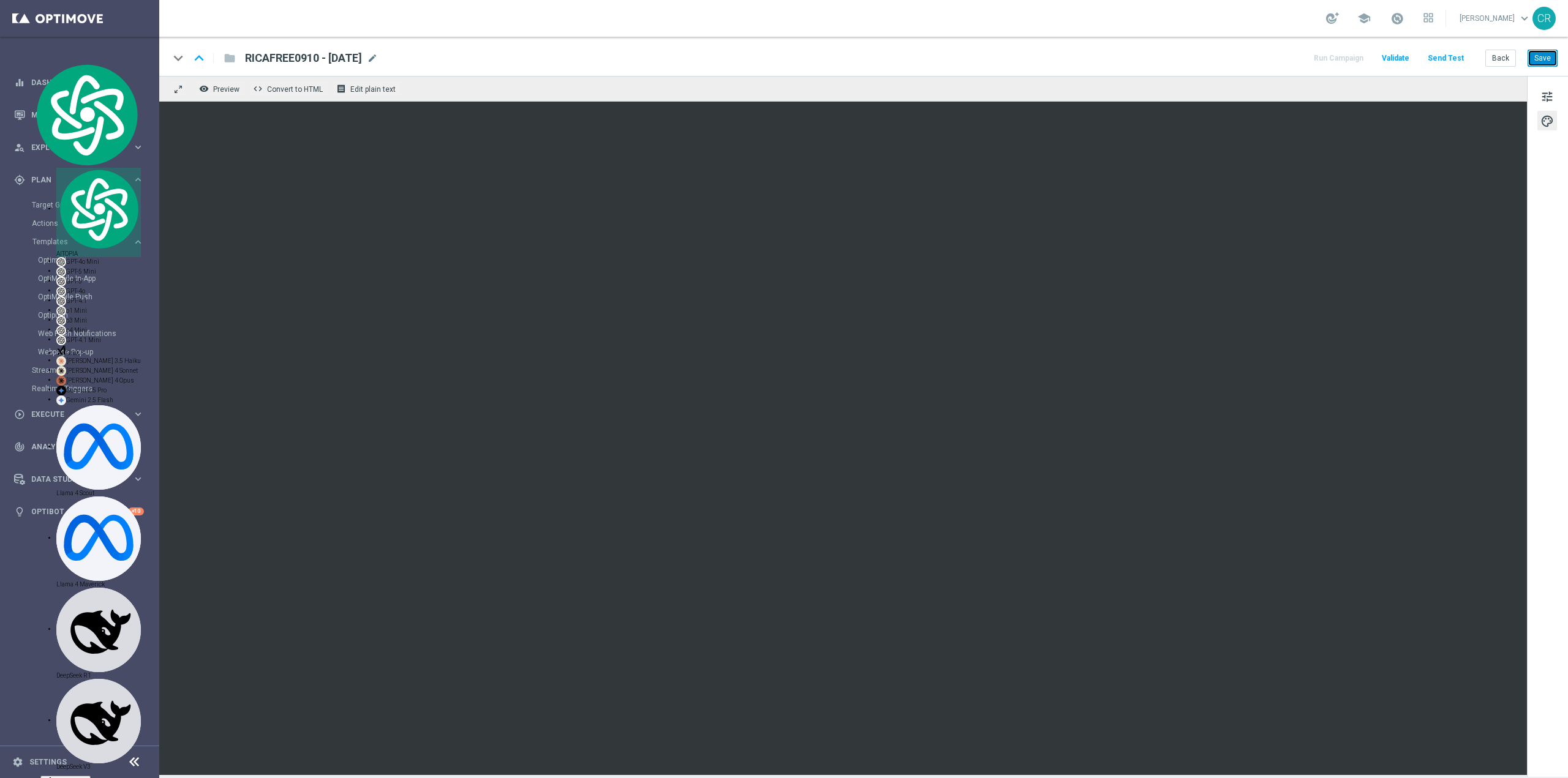
click at [1546, 60] on button "Save" at bounding box center [1542, 58] width 30 height 17
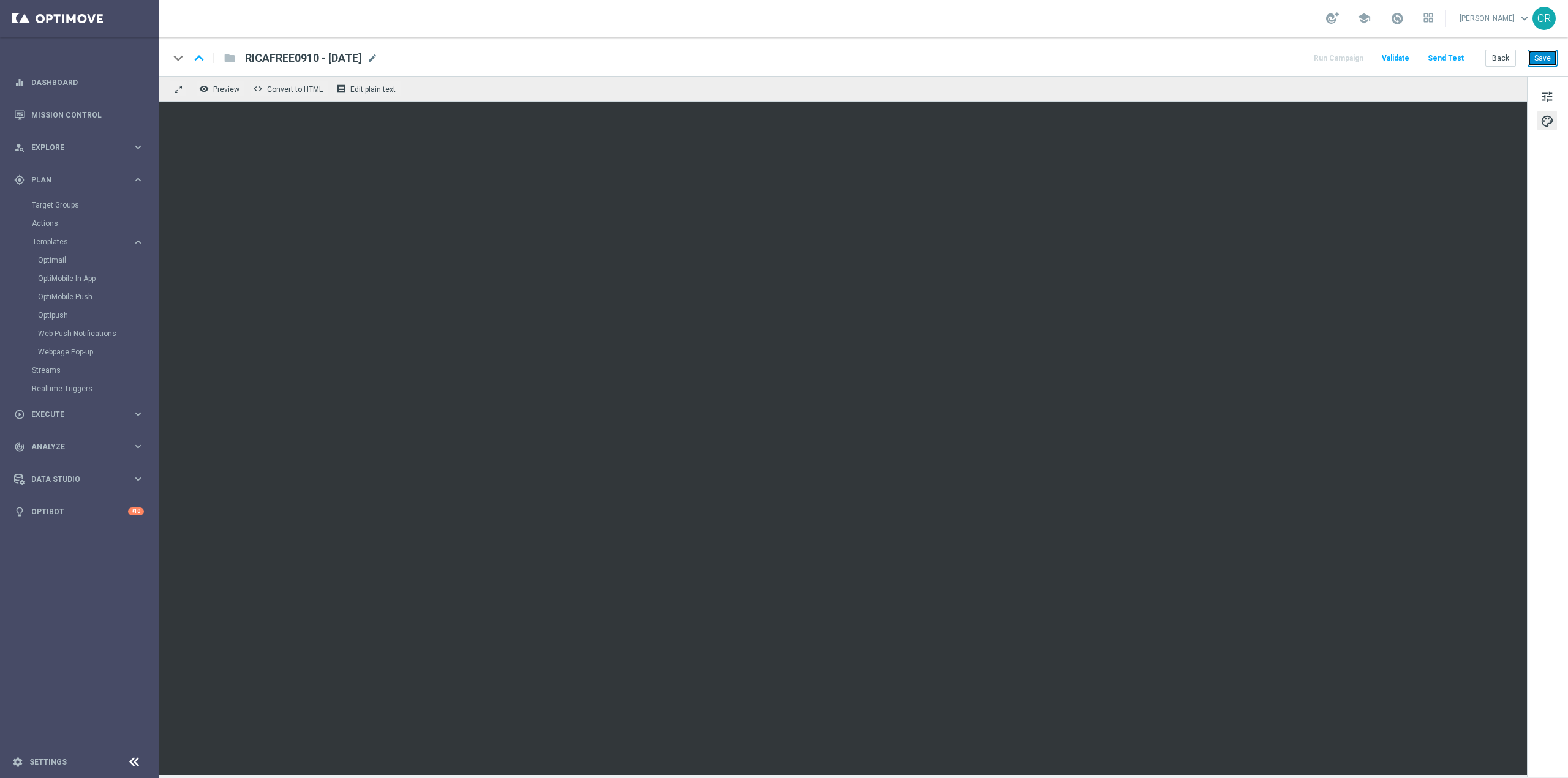
click at [1538, 63] on button "Save" at bounding box center [1542, 58] width 30 height 17
click at [58, 261] on link "Optimail" at bounding box center [82, 260] width 89 height 10
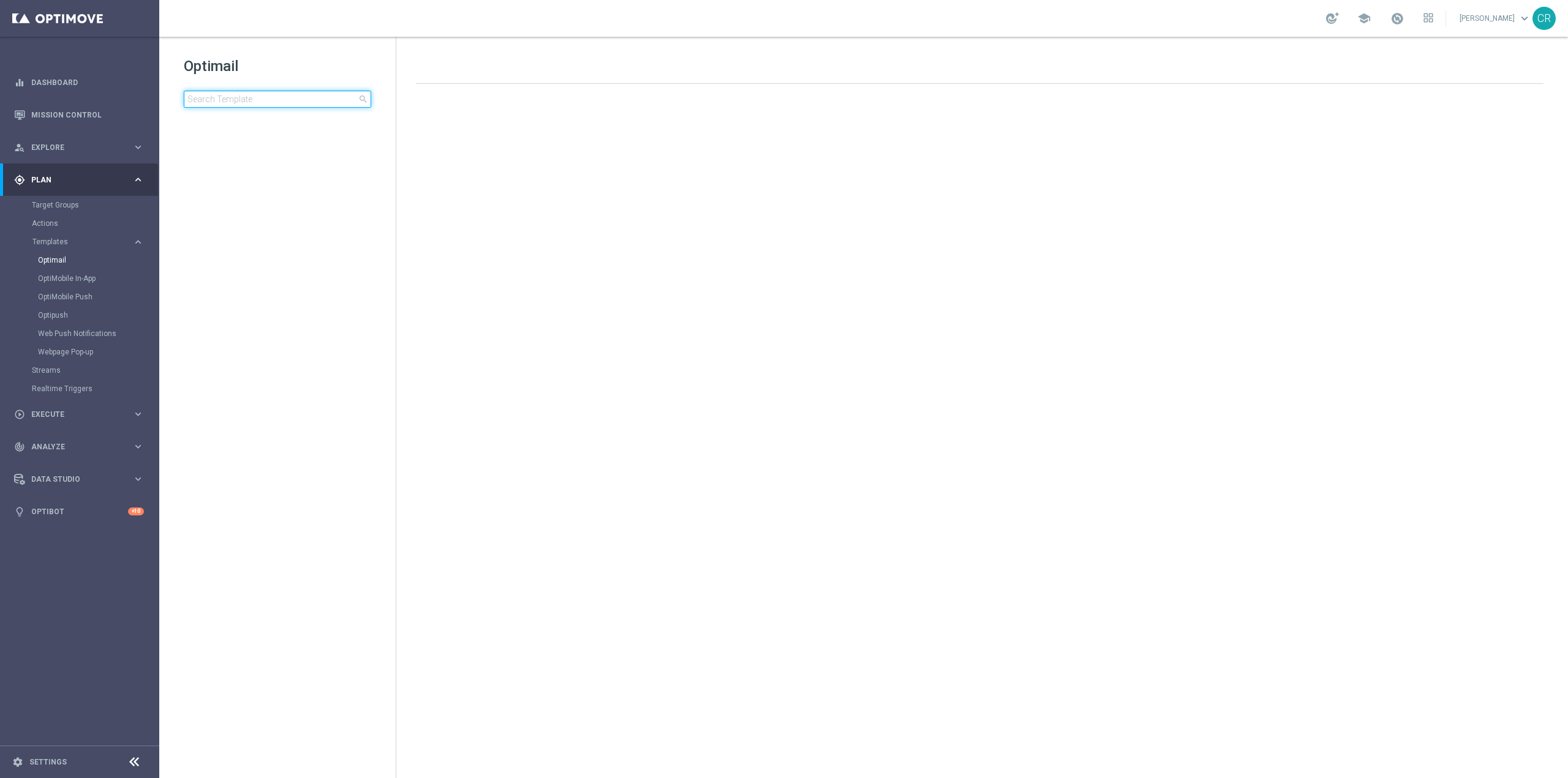
click at [301, 101] on input at bounding box center [277, 99] width 187 height 17
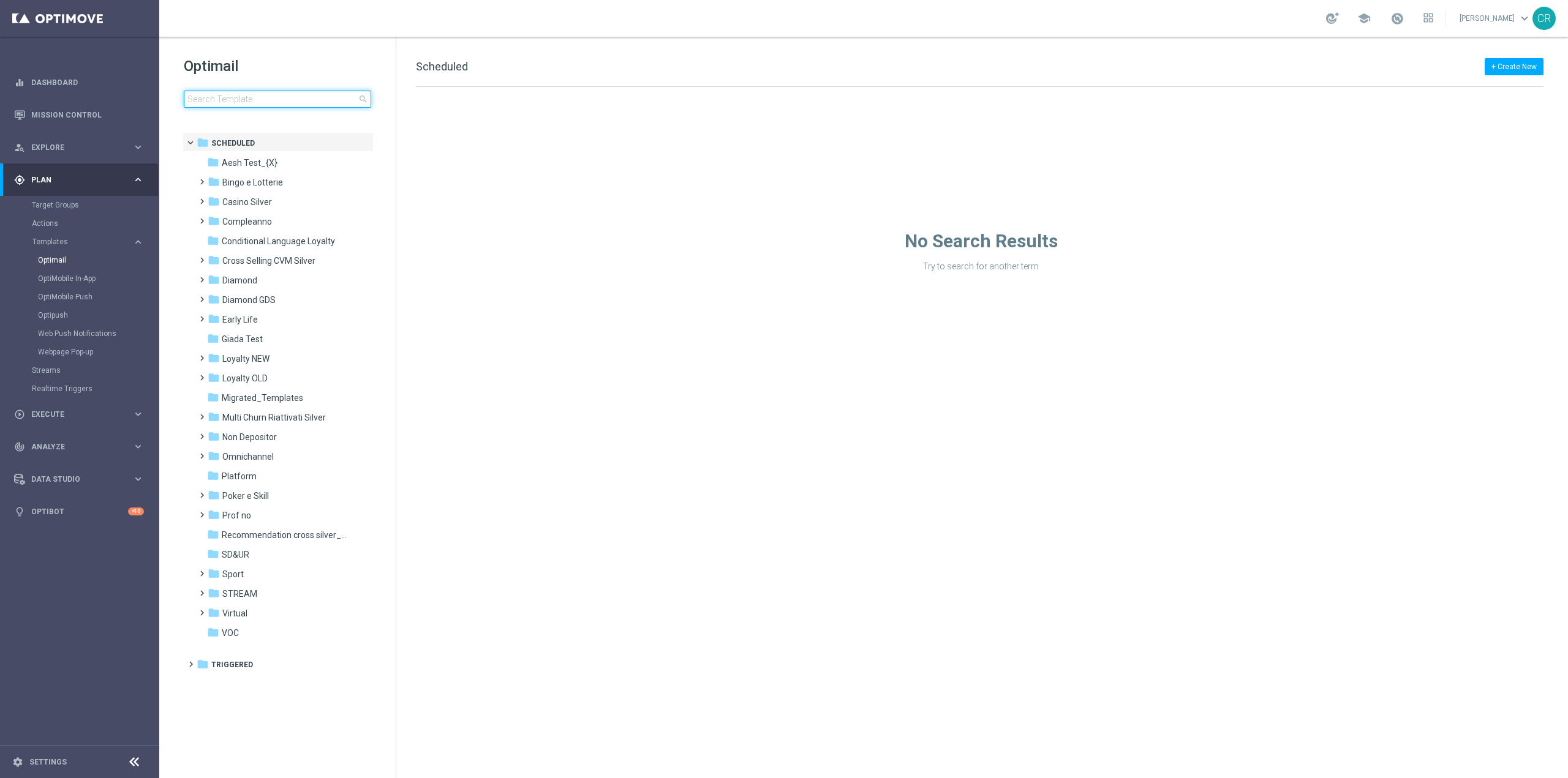
type input "DEPOTSLOTGEV0910 - [DATE]"
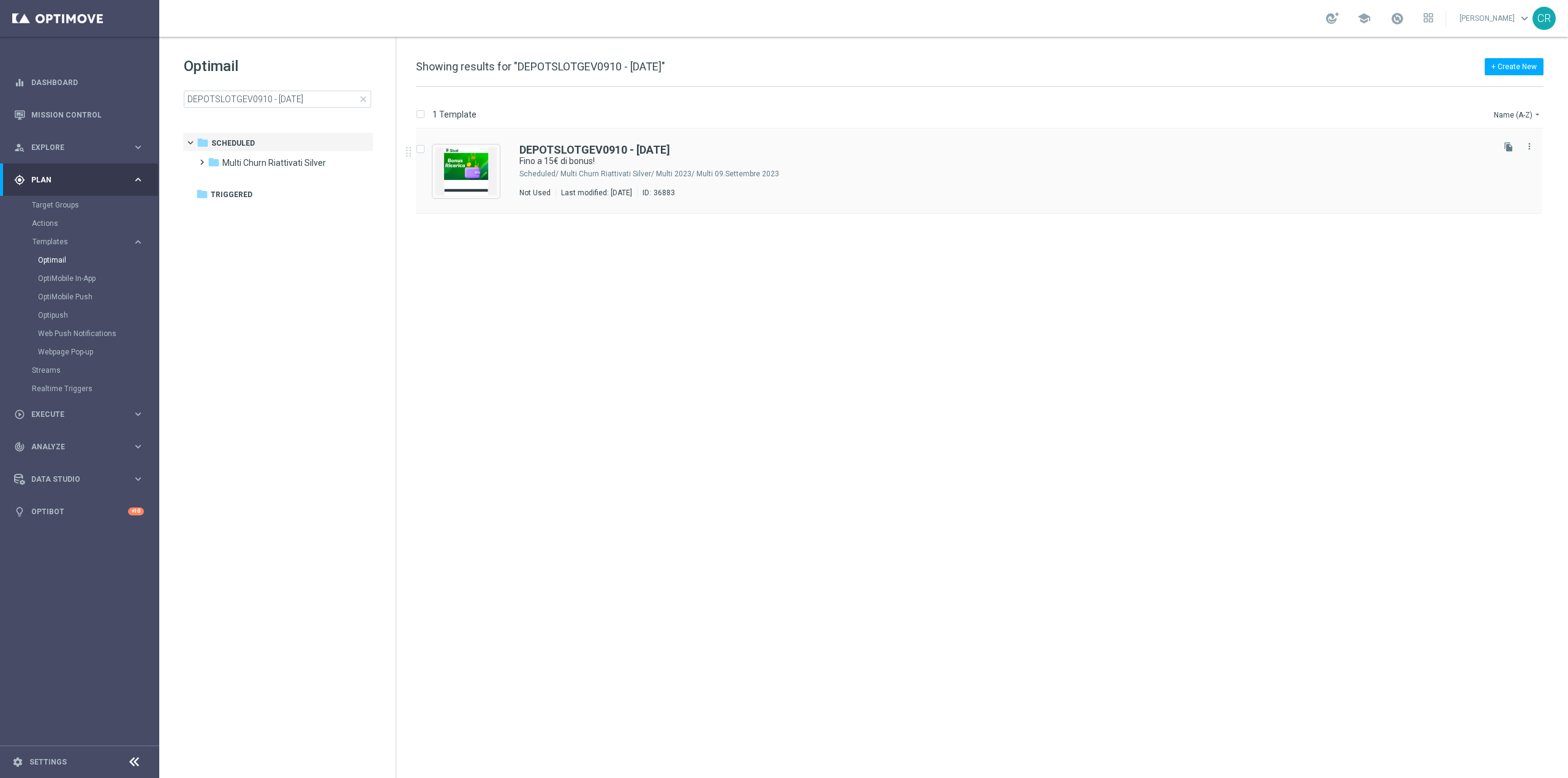
click at [1074, 191] on div "Not Used Last modified: [DATE] ID: 36883" at bounding box center [1005, 193] width 971 height 10
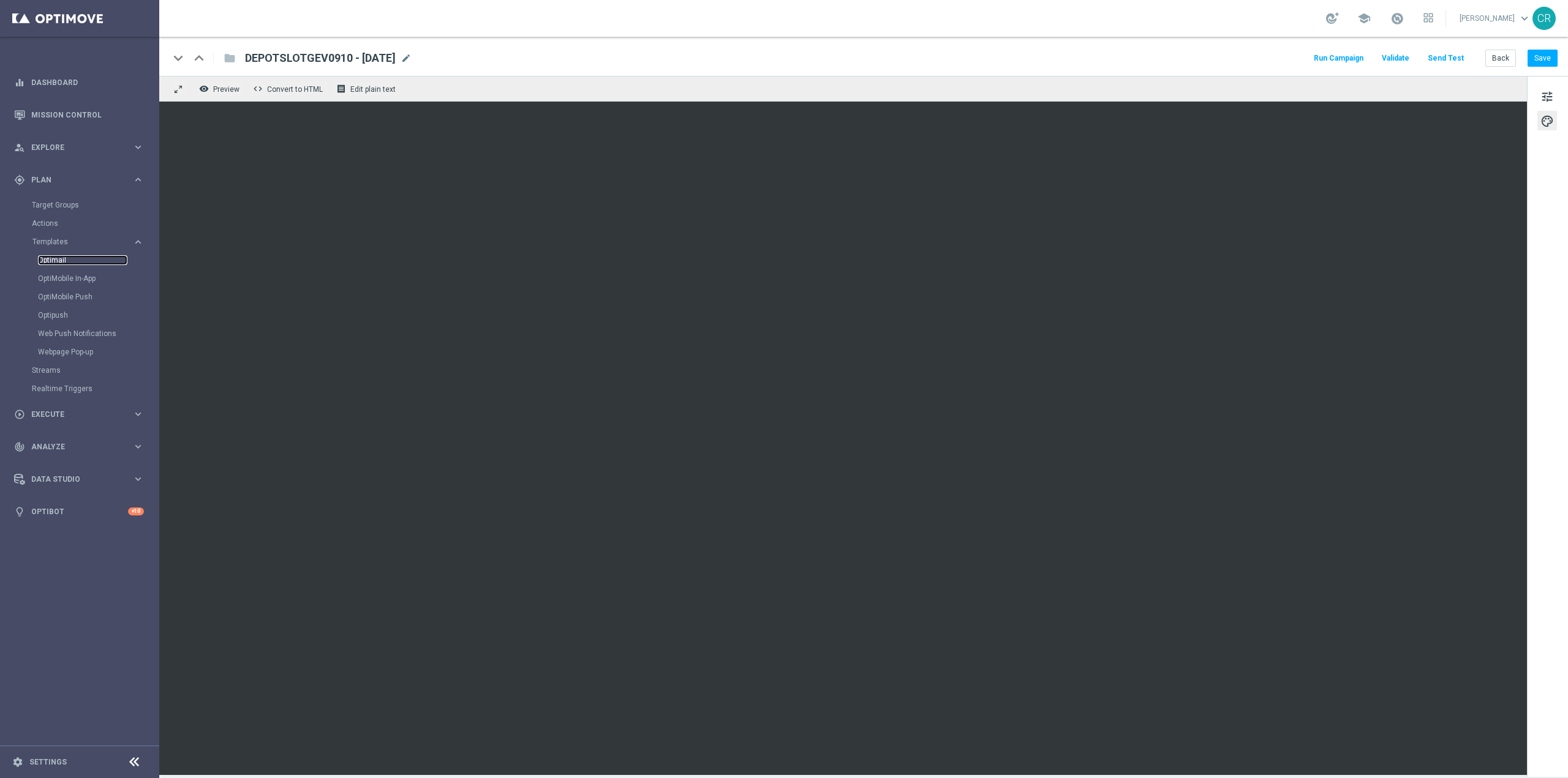
click at [64, 256] on link "Optimail" at bounding box center [82, 260] width 89 height 10
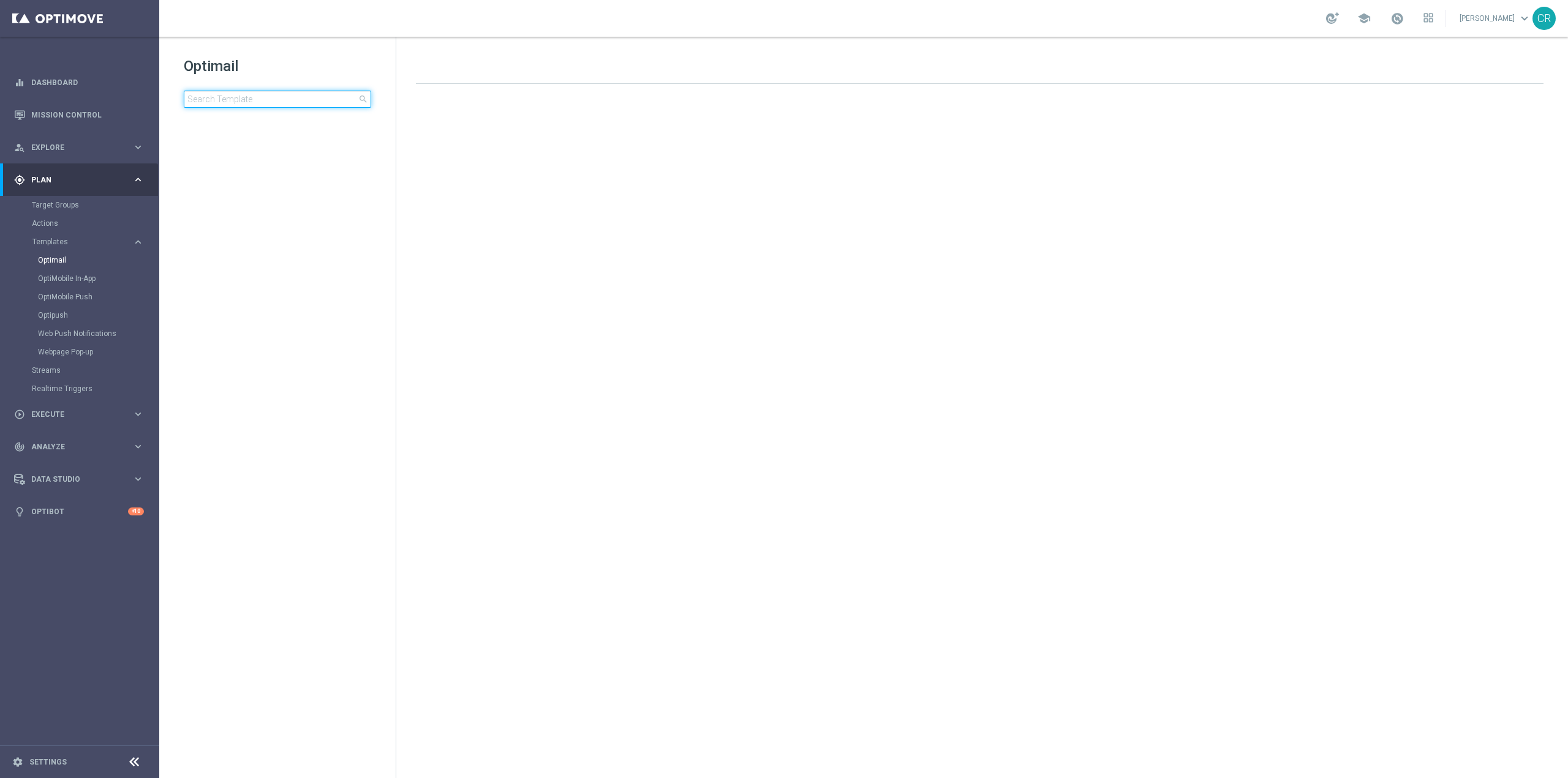
click at [323, 96] on input at bounding box center [277, 99] width 187 height 17
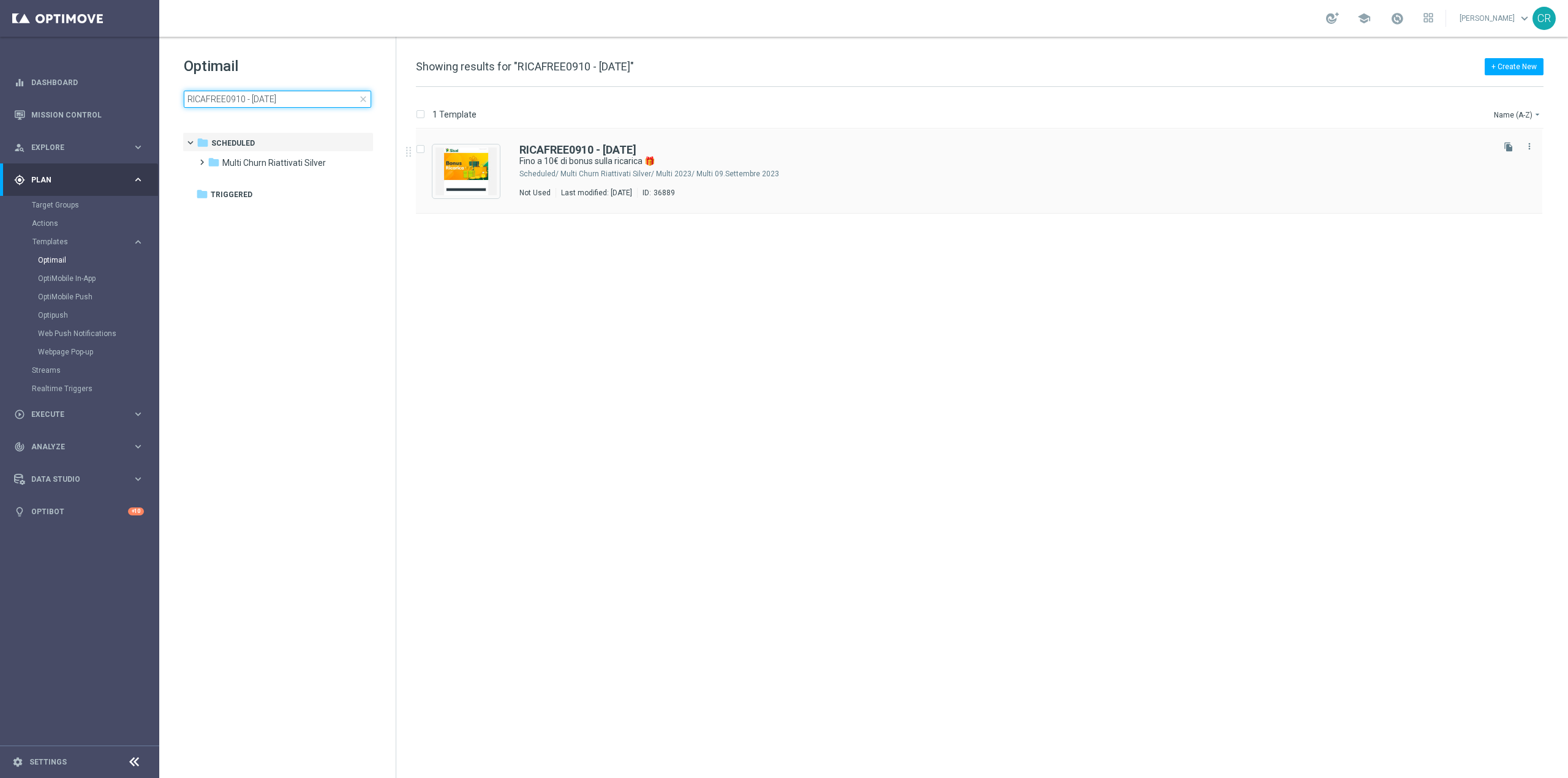
type input "RICAFREE0910 - [DATE]"
click at [1018, 189] on div "Not Used Last modified: [DATE] ID: 36889" at bounding box center [1005, 193] width 971 height 10
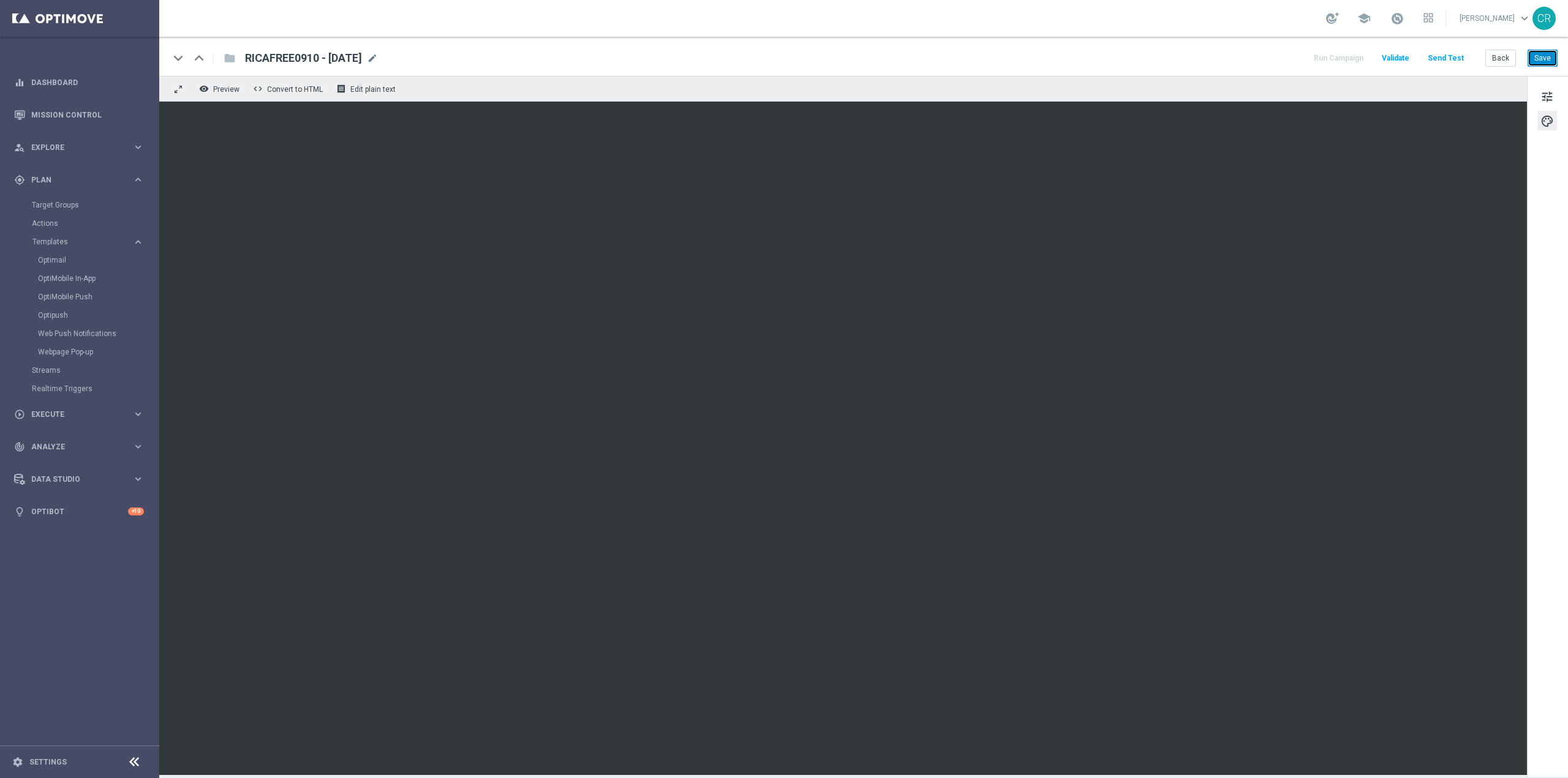
click at [1540, 54] on button "Save" at bounding box center [1542, 58] width 30 height 17
click at [1550, 60] on button "Save" at bounding box center [1542, 58] width 30 height 17
click at [1547, 94] on span "tune" at bounding box center [1547, 96] width 13 height 16
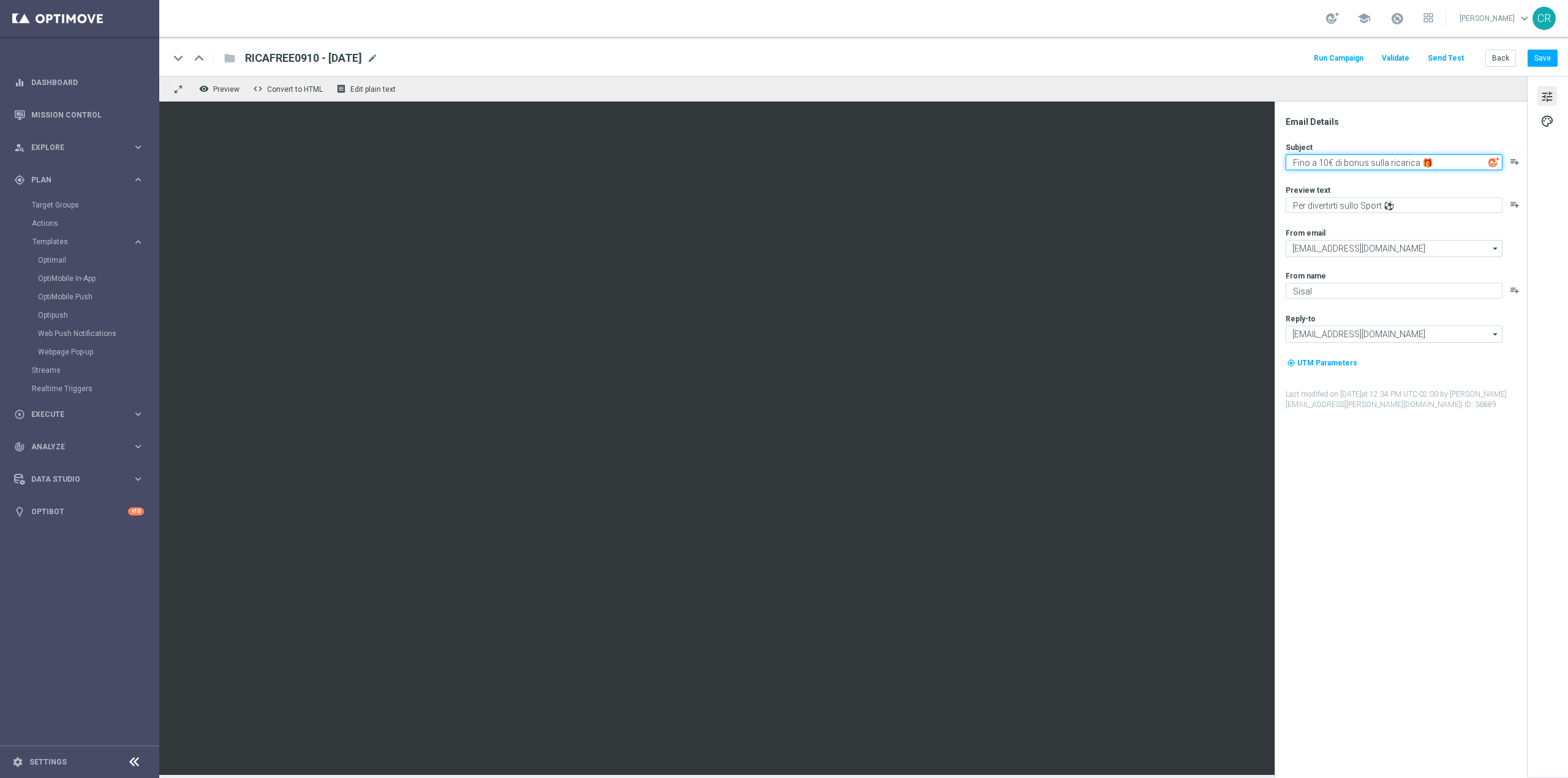
click at [1445, 166] on textarea "Fino a 10€ di bonus sulla ricarica 🎁" at bounding box center [1394, 162] width 217 height 16
type textarea "Fino a 10€ di bonus sulla ricarica 🎁"
click at [1546, 50] on button "Save" at bounding box center [1542, 58] width 30 height 17
click at [42, 266] on div "Optimail" at bounding box center [98, 260] width 120 height 19
click at [47, 255] on link "Optimail" at bounding box center [82, 260] width 89 height 10
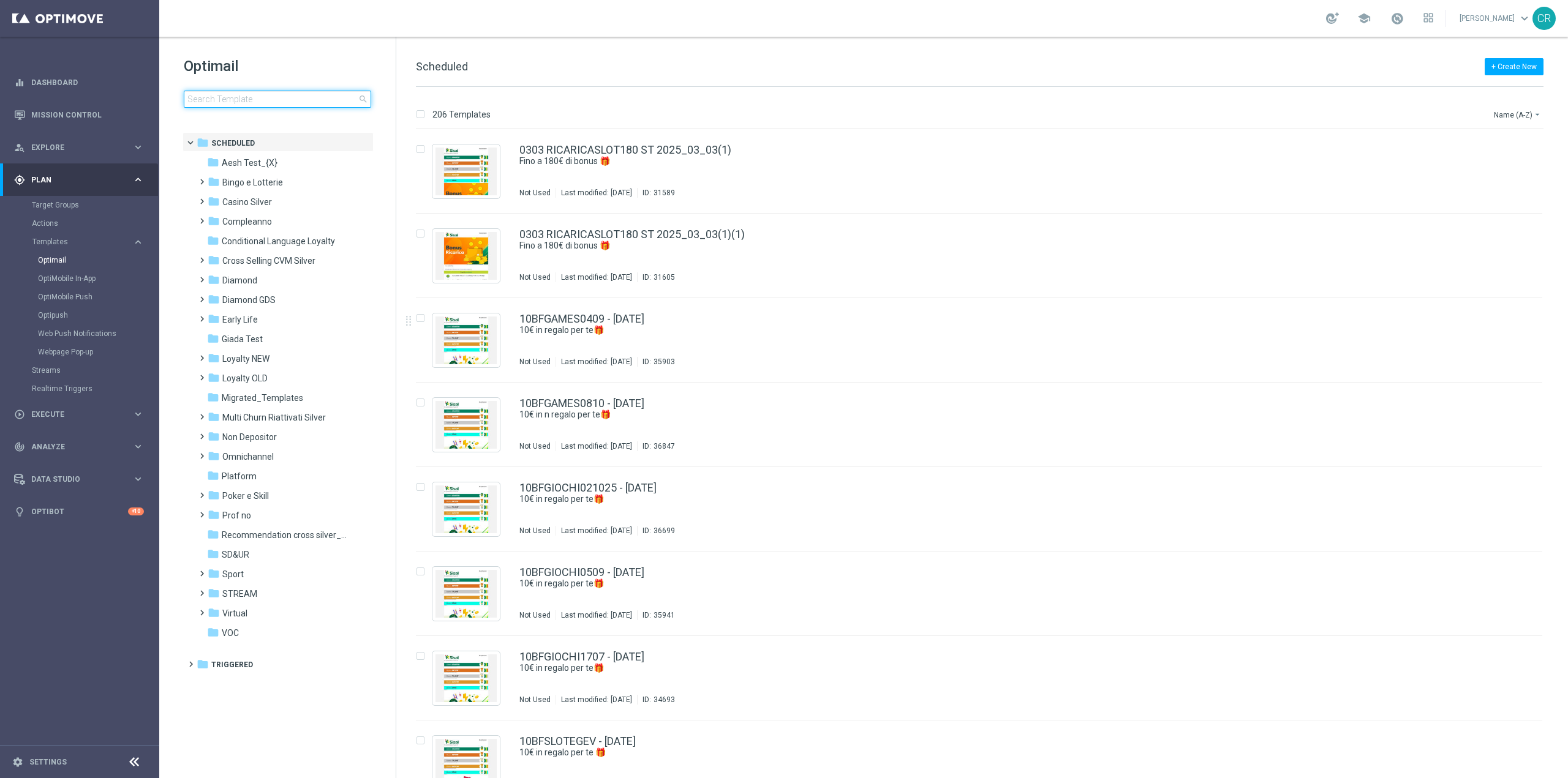
click at [289, 99] on input at bounding box center [277, 99] width 187 height 17
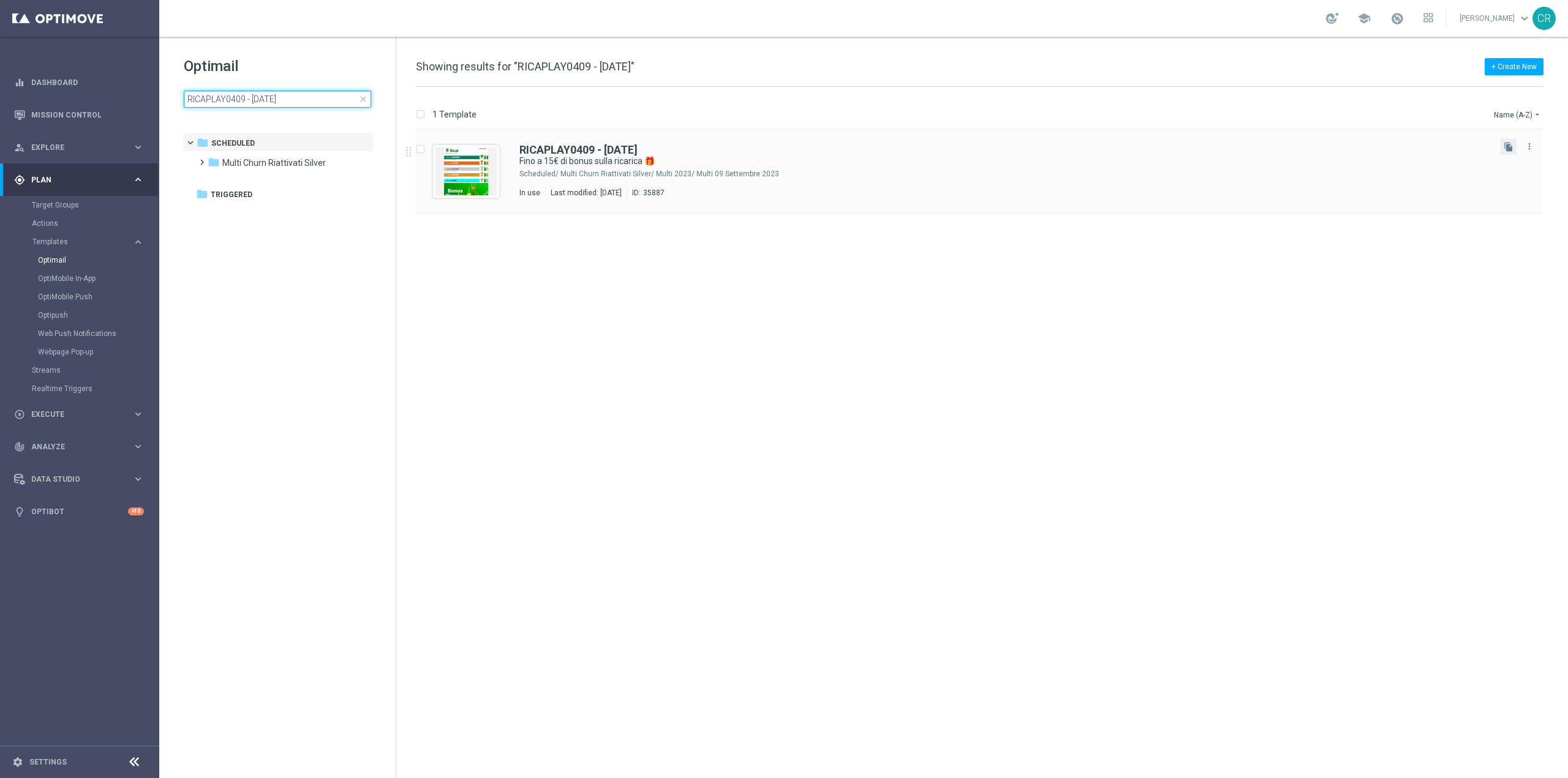
type input "RICAPLAY0409 - [DATE]"
click at [1508, 140] on button "file_copy" at bounding box center [1508, 147] width 16 height 16
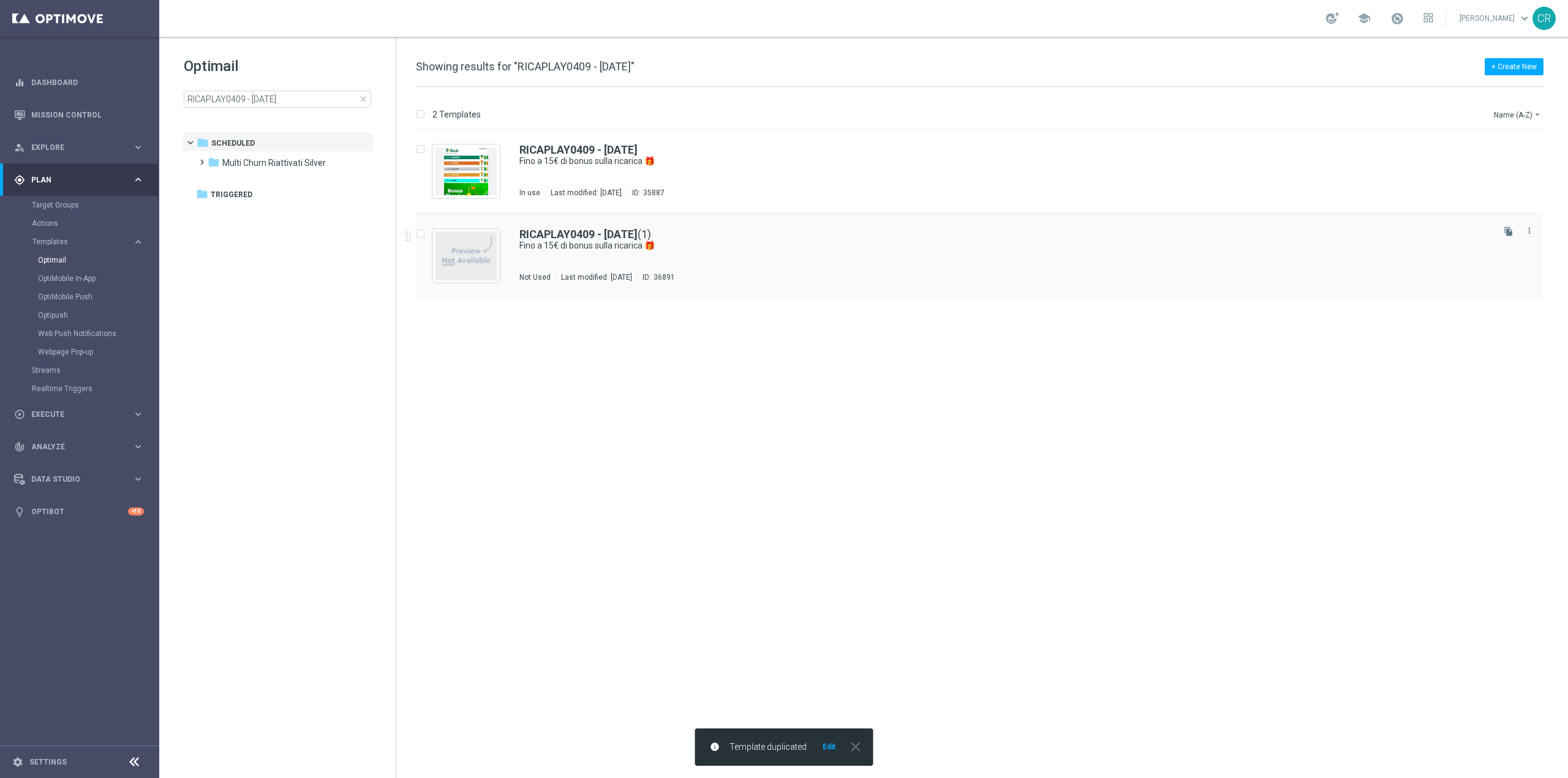
click at [851, 264] on div "RICAPLAY0409 - [DATE] (1) Fino a 15€ di bonus sulla ricarica 🎁 Not Used Last mo…" at bounding box center [1005, 255] width 971 height 53
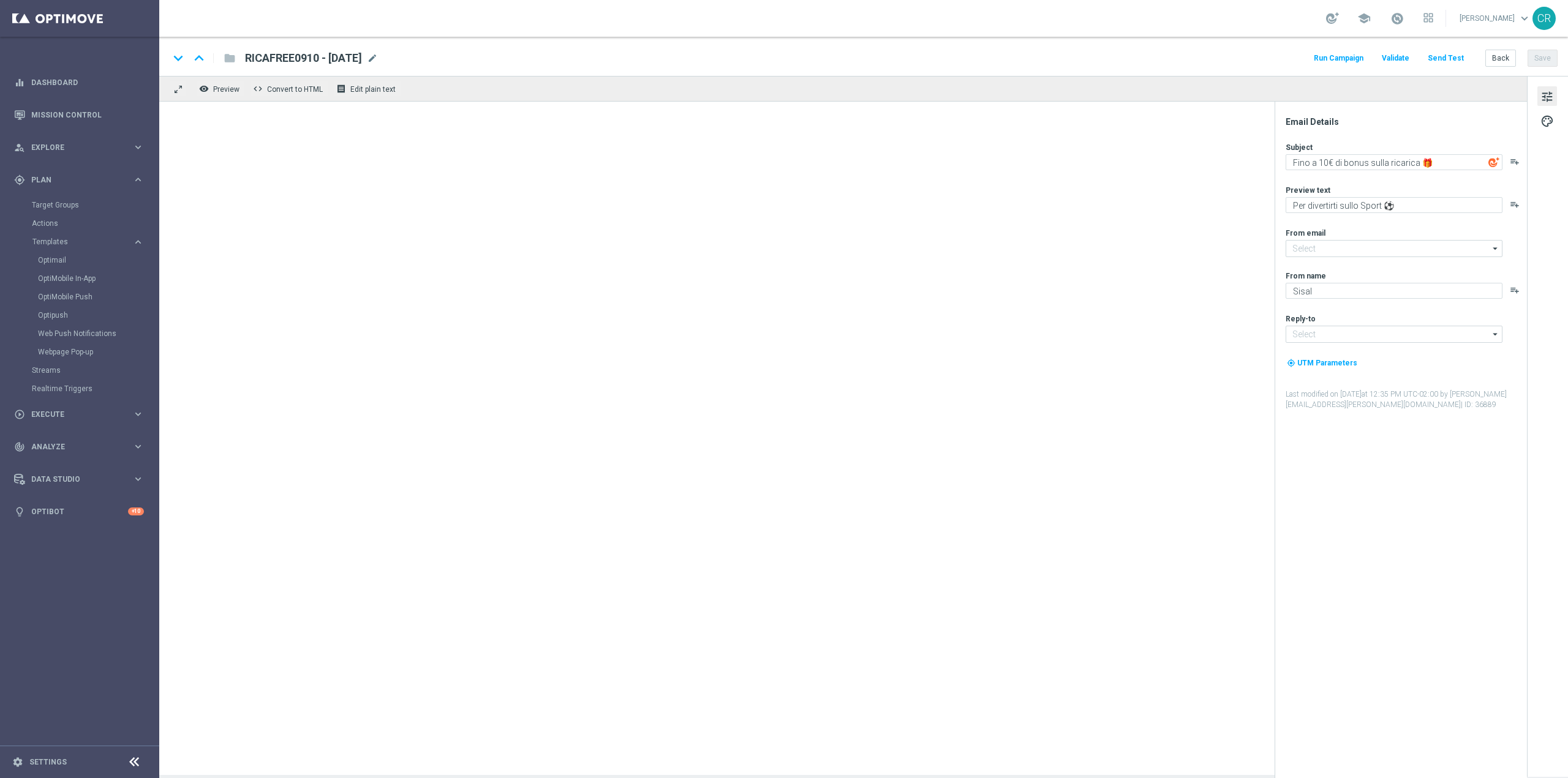
type textarea "Fino a 15€ di bonus sulla ricarica 🎁"
type textarea "Scopri la nuova promozione 🎯"
type input "[EMAIL_ADDRESS][DOMAIN_NAME]"
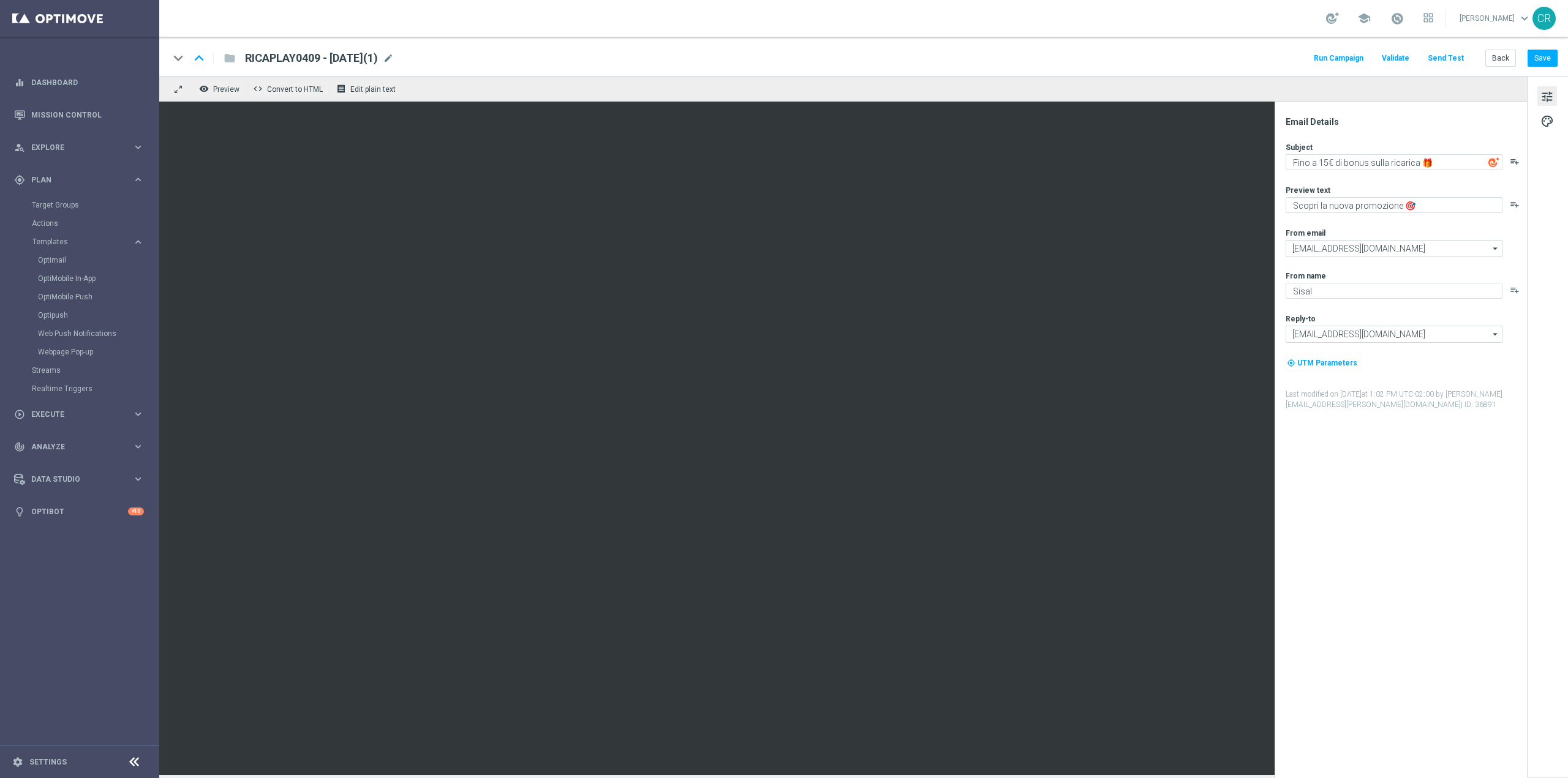
click at [371, 49] on div "keyboard_arrow_down keyboard_arrow_up folder RICAPLAY0409 - [DATE](1) RICAPLAY0…" at bounding box center [864, 56] width 1409 height 39
click at [369, 62] on span "RICAPLAY0409 - [DATE](1)" at bounding box center [311, 58] width 133 height 15
drag, startPoint x: 308, startPoint y: 56, endPoint x: 33, endPoint y: 68, distance: 275.3
click at [43, 68] on main "equalizer Dashboard Mission Control" at bounding box center [784, 389] width 1568 height 778
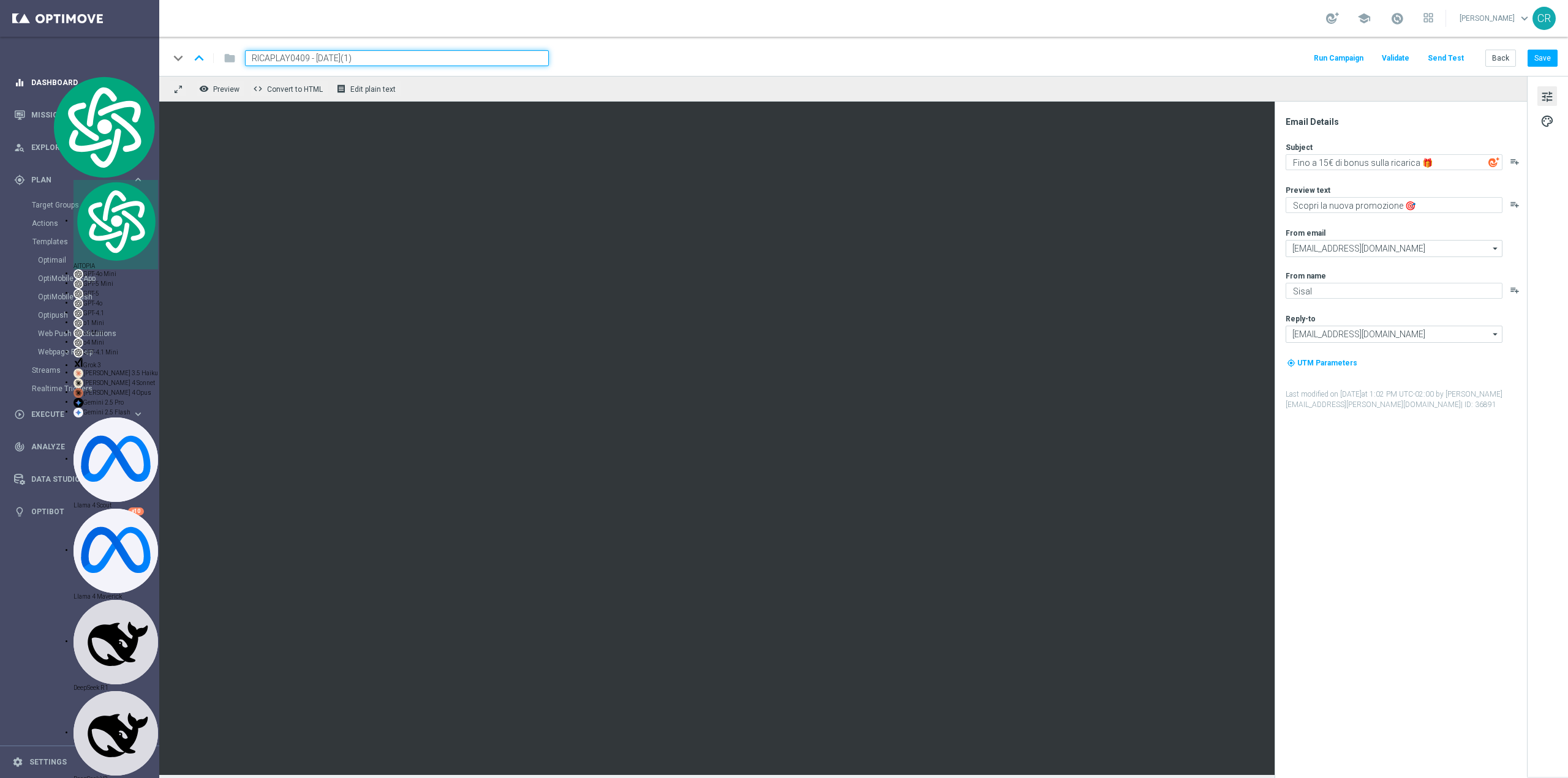
paste input "RICA091025"
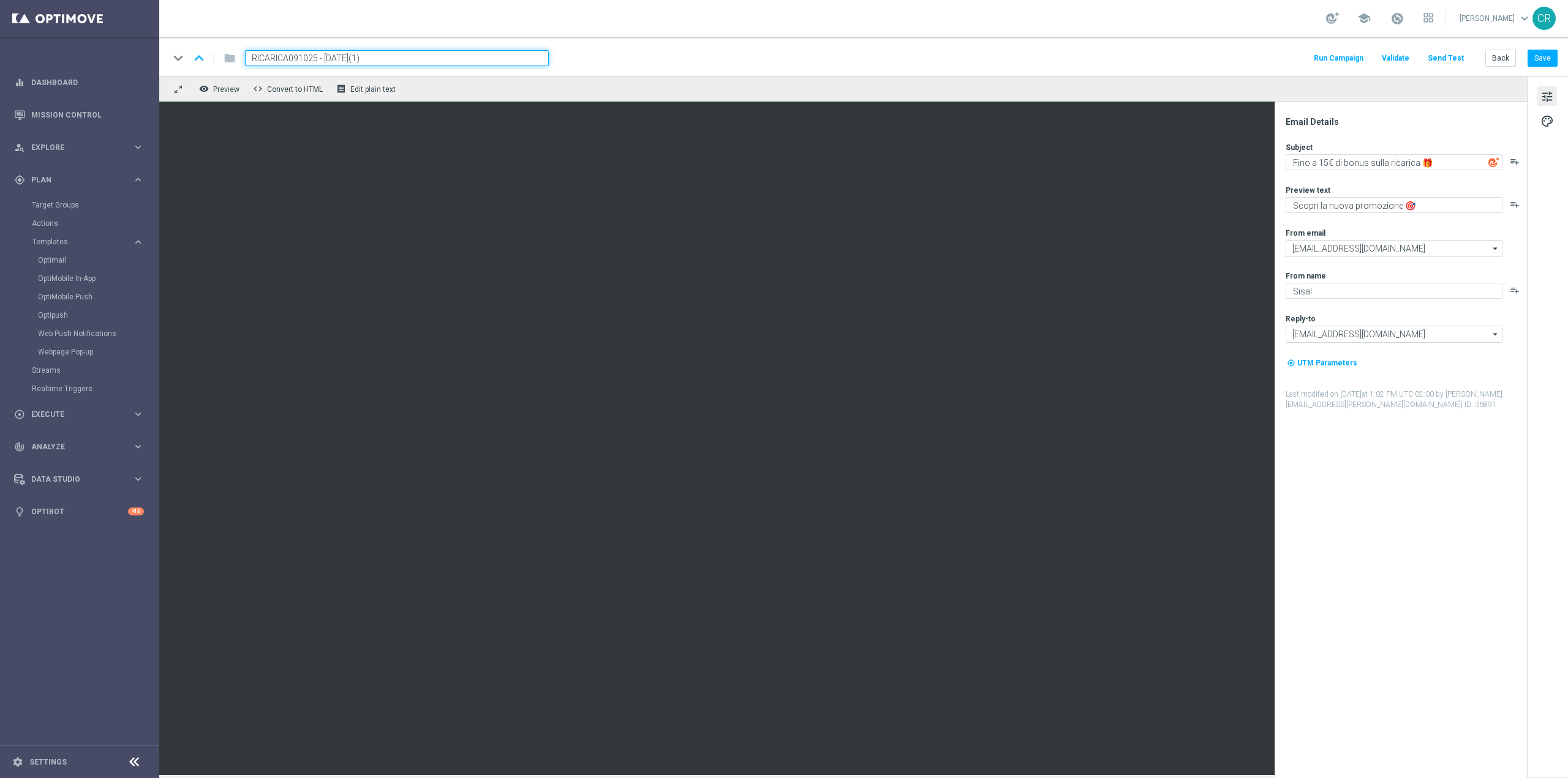
click at [417, 59] on input "RICARICA091025 - [DATE](1)" at bounding box center [397, 58] width 304 height 16
type input "RICARICA091025 - [DATE]"
click at [1544, 60] on button "Save" at bounding box center [1542, 58] width 30 height 17
click at [347, 64] on span "RICARICA091025 - [DATE]" at bounding box center [309, 58] width 128 height 15
drag, startPoint x: 396, startPoint y: 58, endPoint x: -32, endPoint y: 77, distance: 428.4
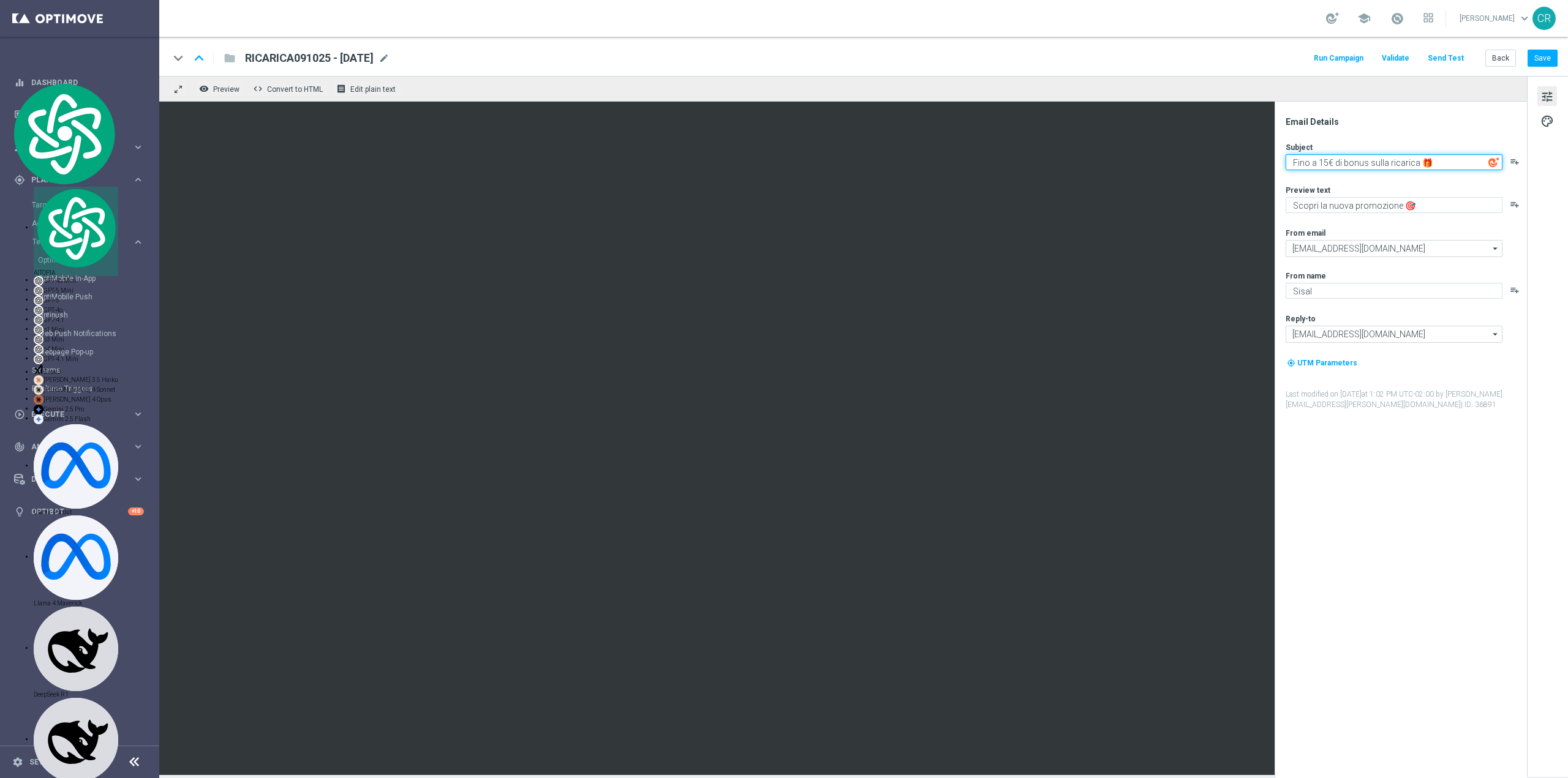
drag, startPoint x: 1327, startPoint y: 162, endPoint x: 1335, endPoint y: 171, distance: 12.0
click at [1327, 162] on textarea "Fino a 15€ di bonus sulla ricarica 🎁" at bounding box center [1394, 162] width 217 height 16
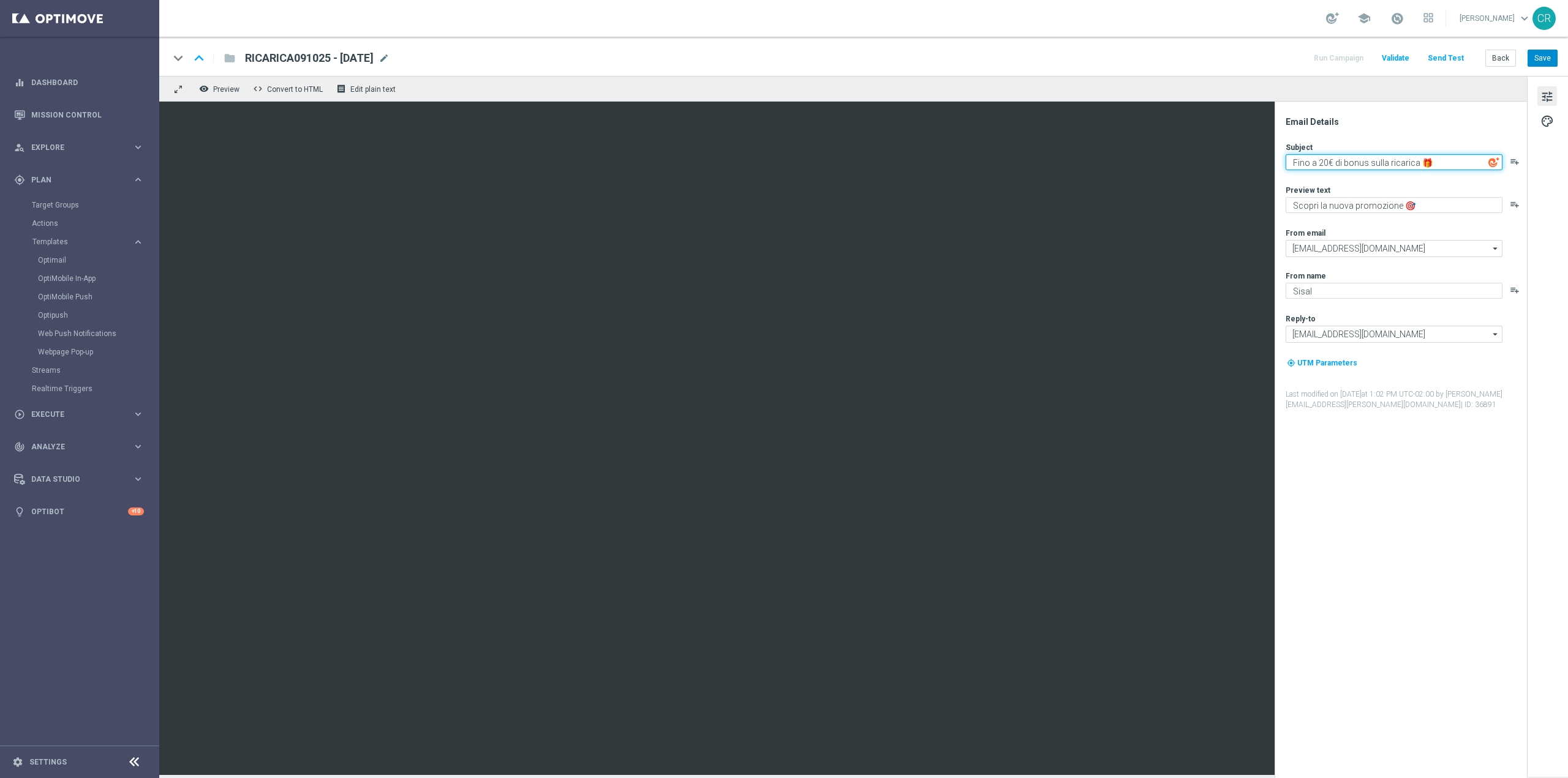
type textarea "Fino a 20€ di bonus sulla ricarica 🎁"
click at [1546, 54] on button "Save" at bounding box center [1542, 58] width 30 height 17
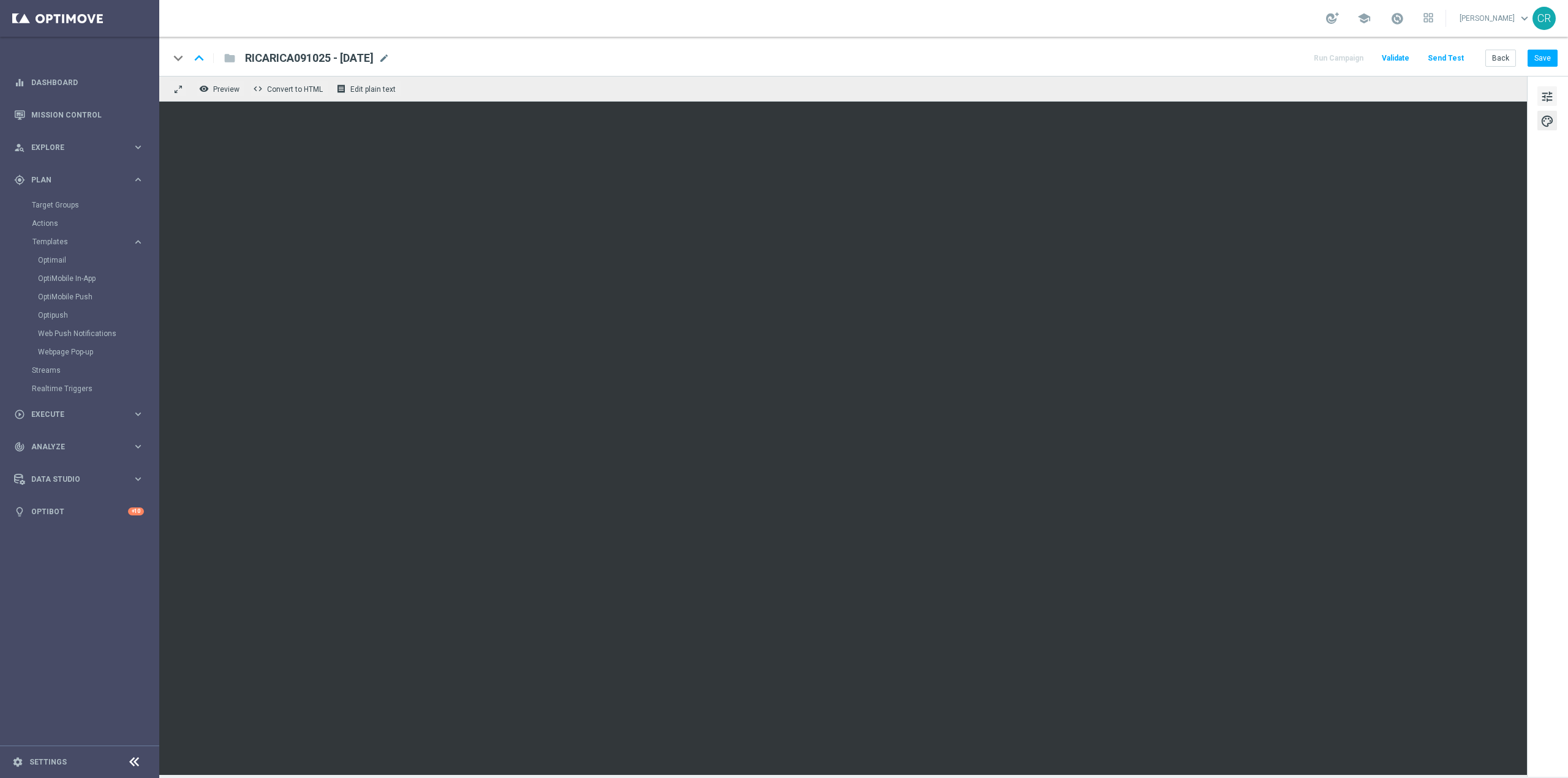
click at [1550, 89] on span "tune" at bounding box center [1547, 96] width 13 height 16
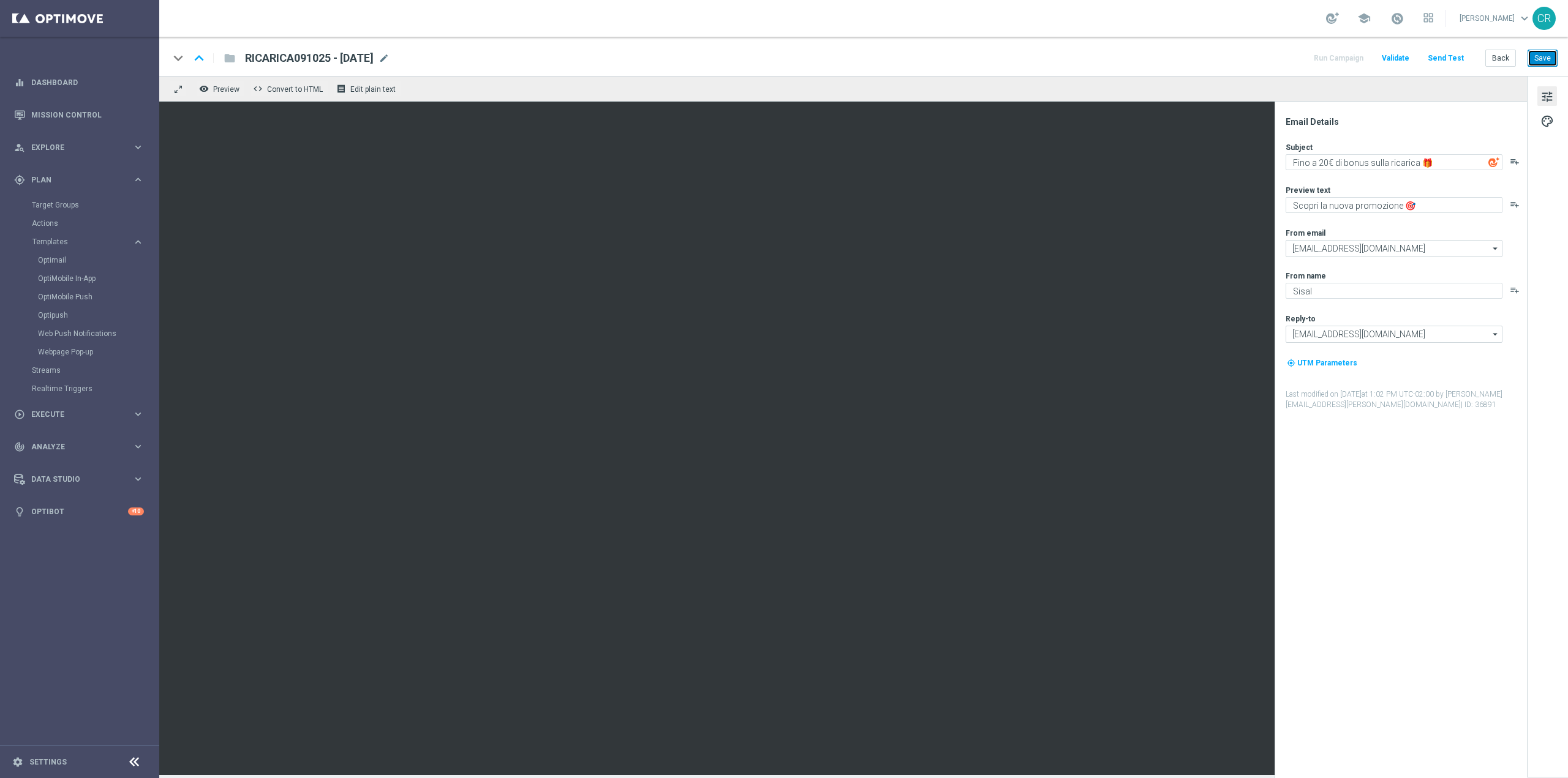
click at [1543, 60] on button "Save" at bounding box center [1542, 58] width 30 height 17
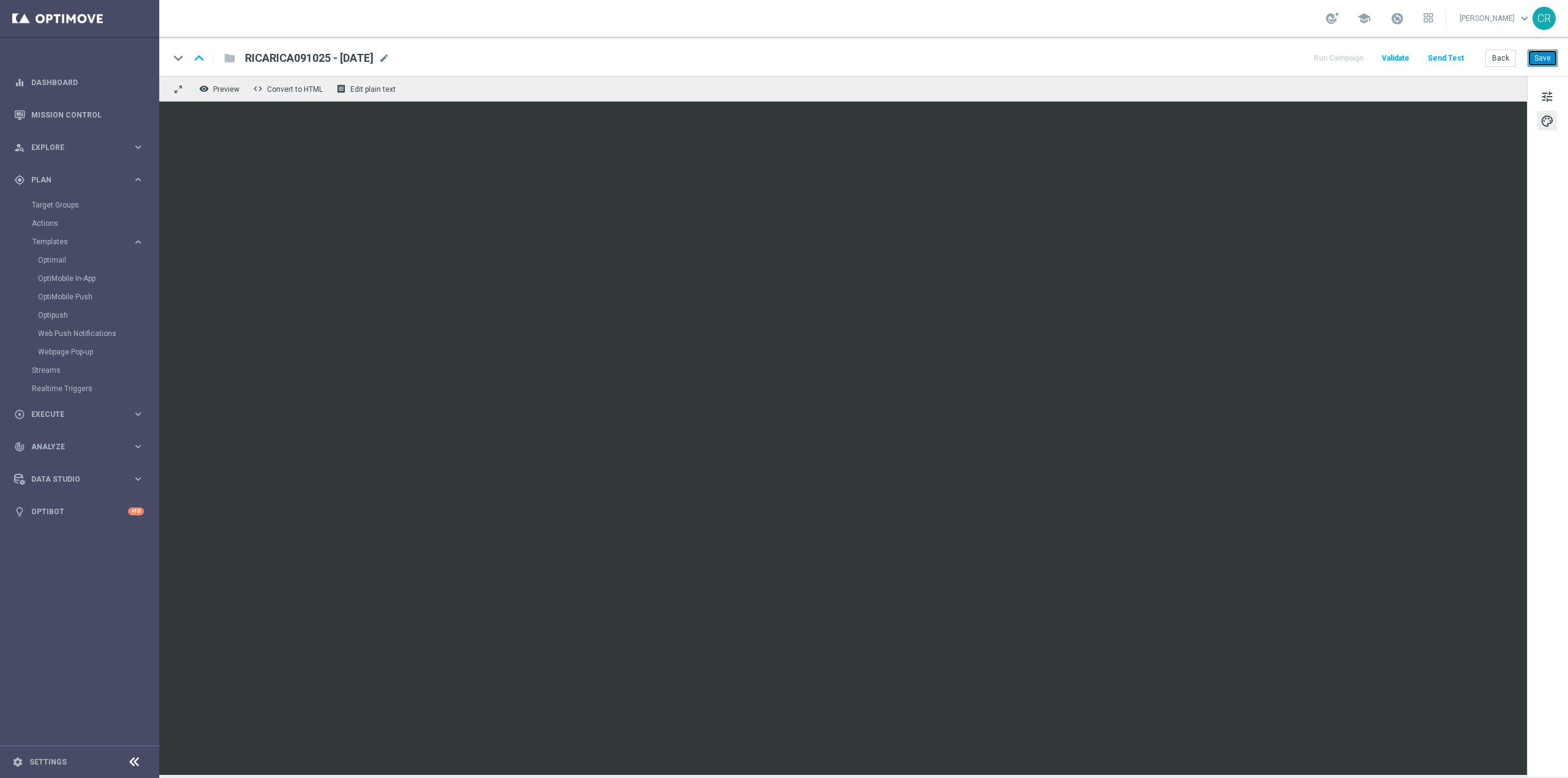
click at [1542, 58] on button "Save" at bounding box center [1542, 58] width 30 height 17
click at [1542, 56] on button "Save" at bounding box center [1542, 58] width 30 height 17
click at [1552, 56] on button "Save" at bounding box center [1542, 58] width 30 height 17
click at [1543, 55] on button "Save" at bounding box center [1542, 58] width 30 height 17
